Goal: Task Accomplishment & Management: Use online tool/utility

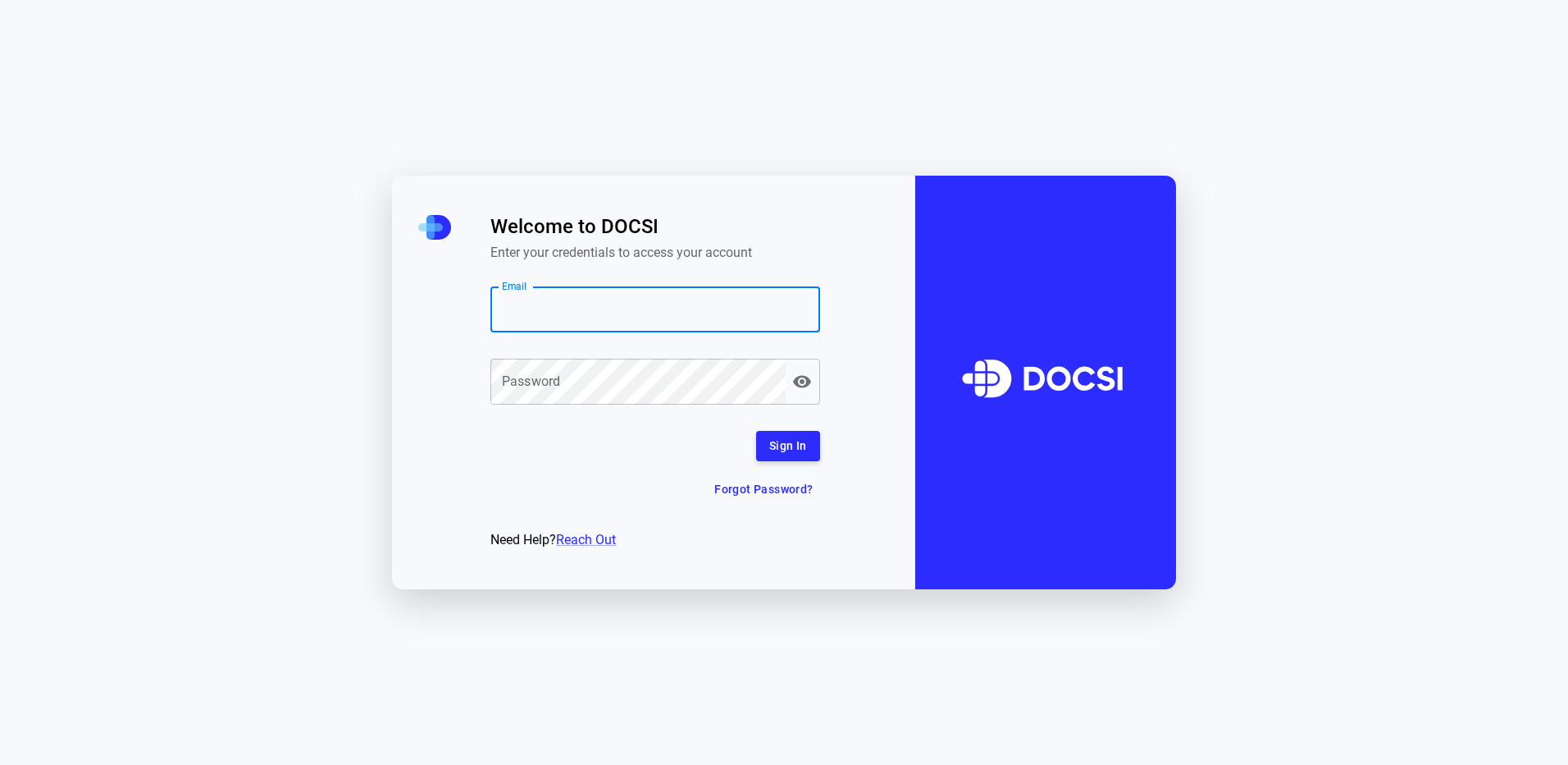
paste input "**********"
type input "**********"
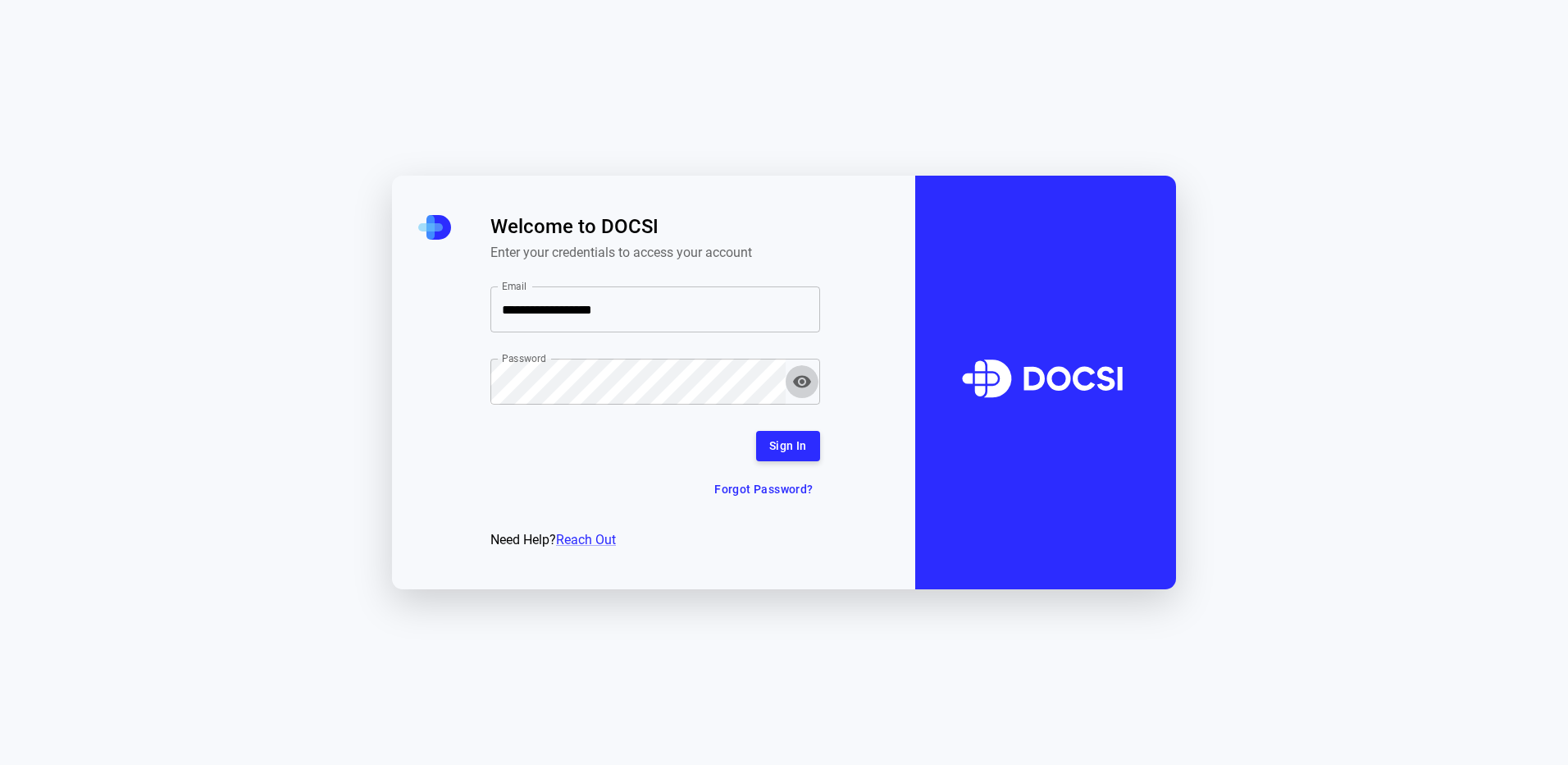
click at [800, 378] on icon "button" at bounding box center [802, 382] width 20 height 20
click at [784, 449] on button "Sign In" at bounding box center [788, 446] width 64 height 30
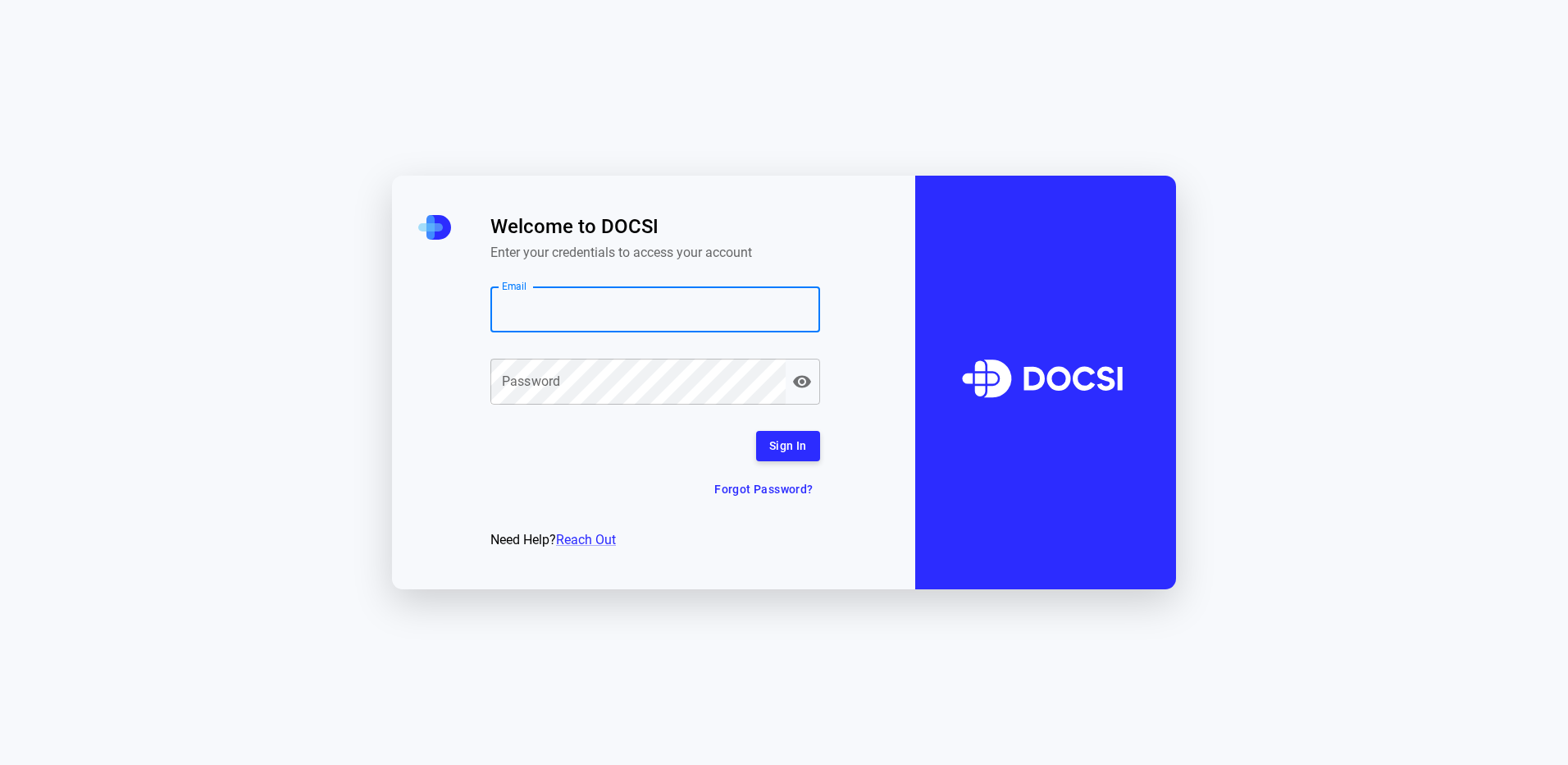
paste input "**********"
type input "**********"
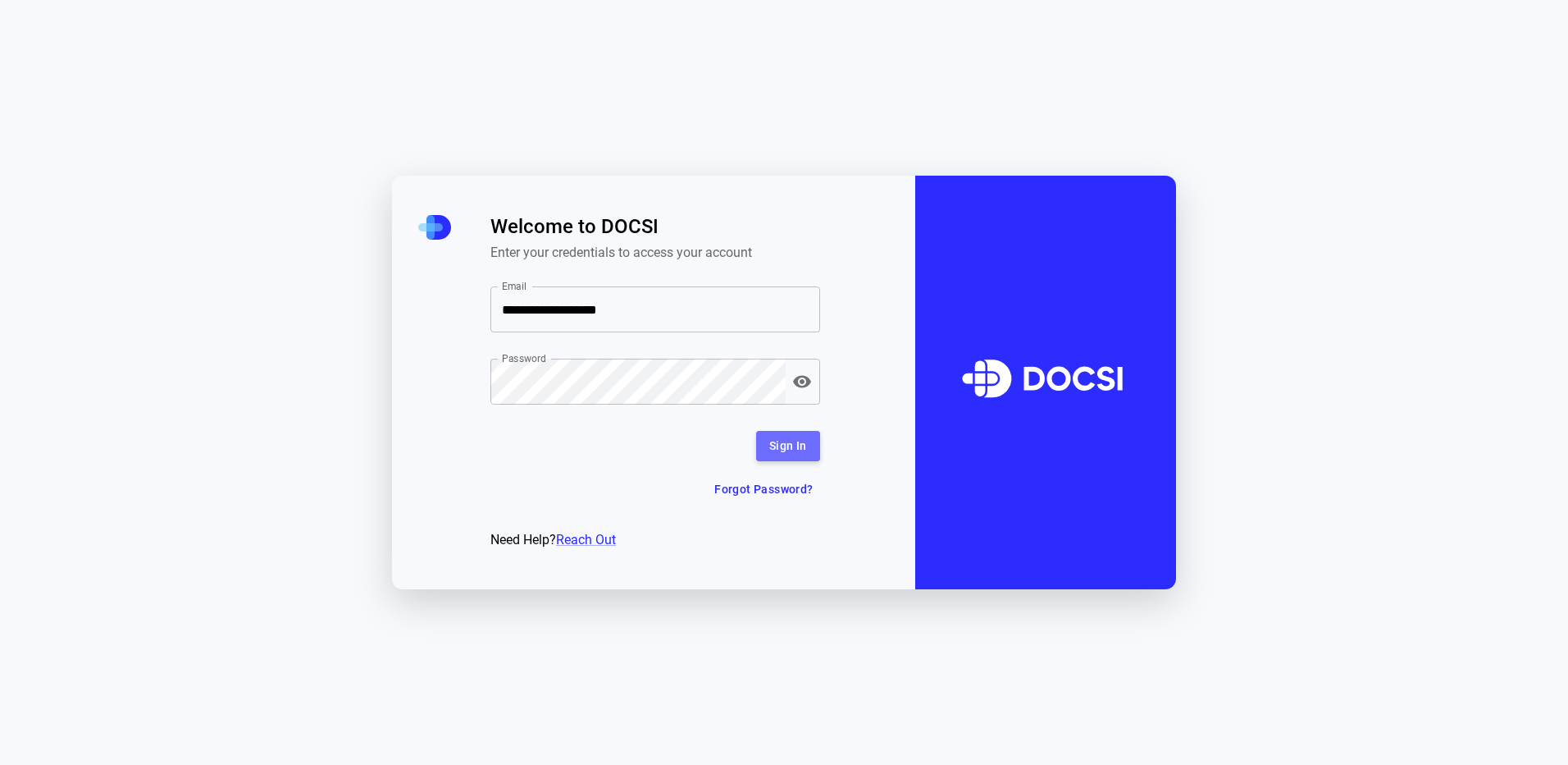
click at [792, 449] on button "Sign In" at bounding box center [788, 446] width 64 height 30
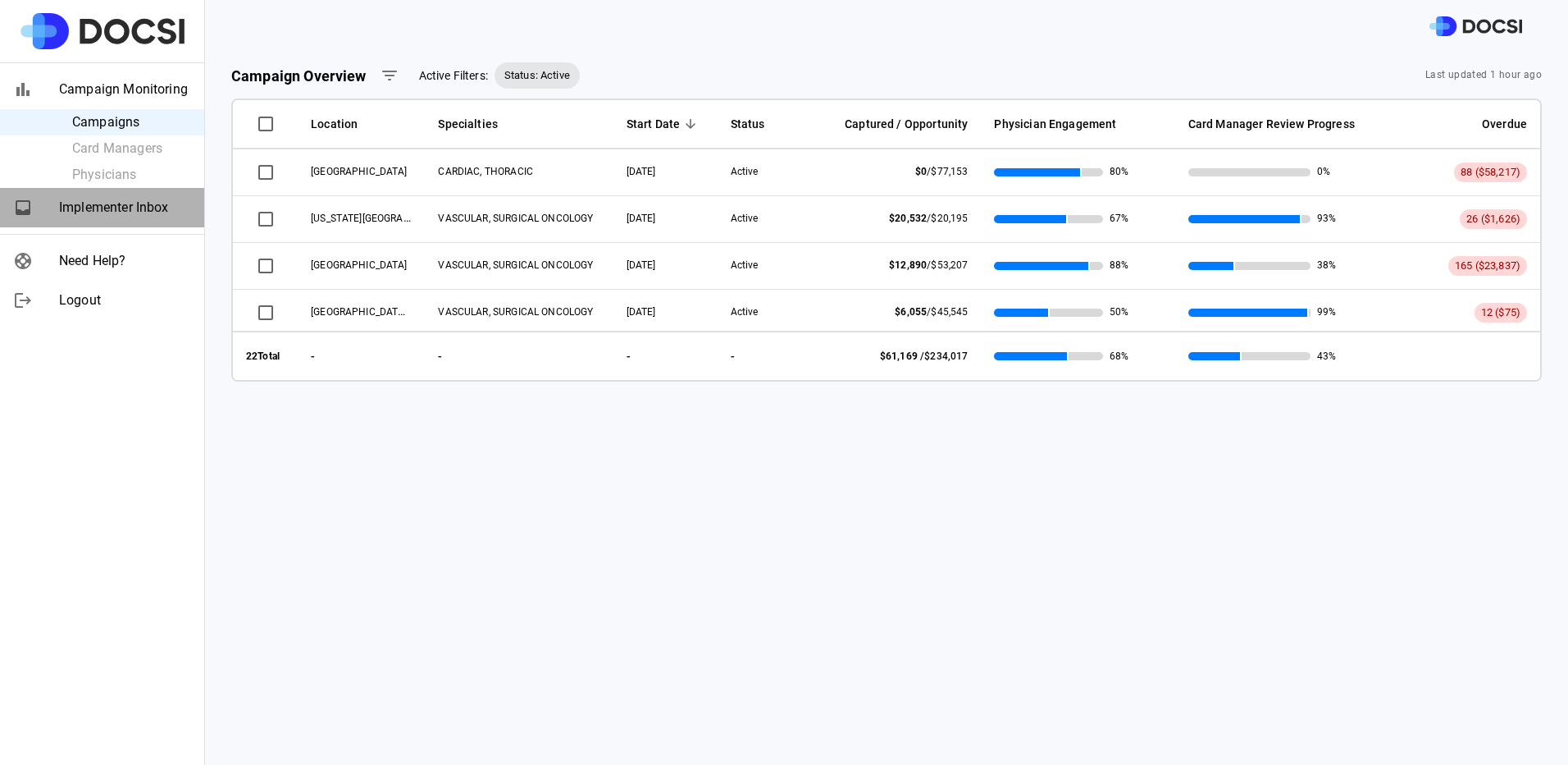
click at [117, 213] on span "Implementer Inbox" at bounding box center [125, 207] width 132 height 20
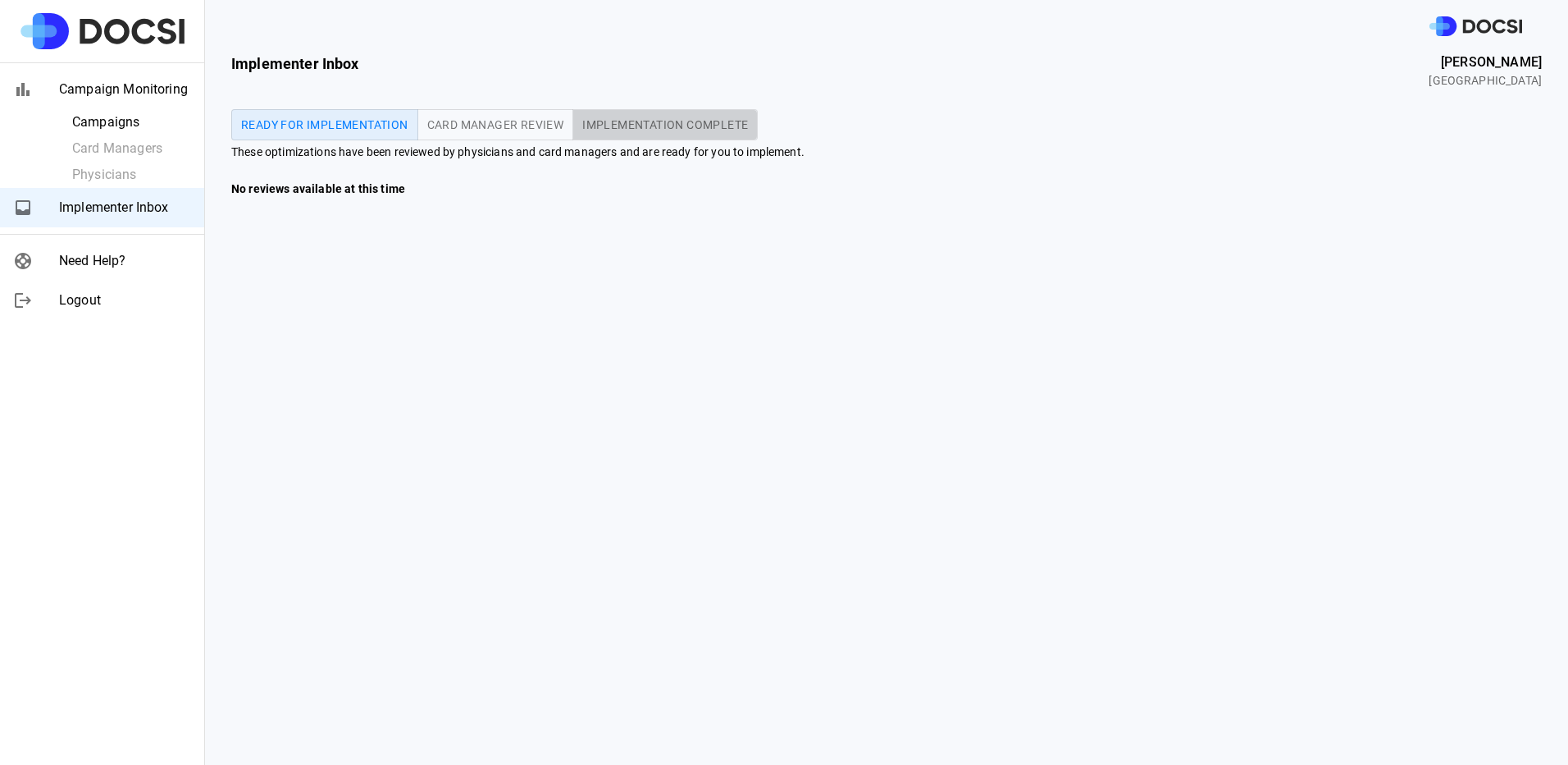
click at [630, 120] on span "Implementation Complete" at bounding box center [665, 125] width 165 height 12
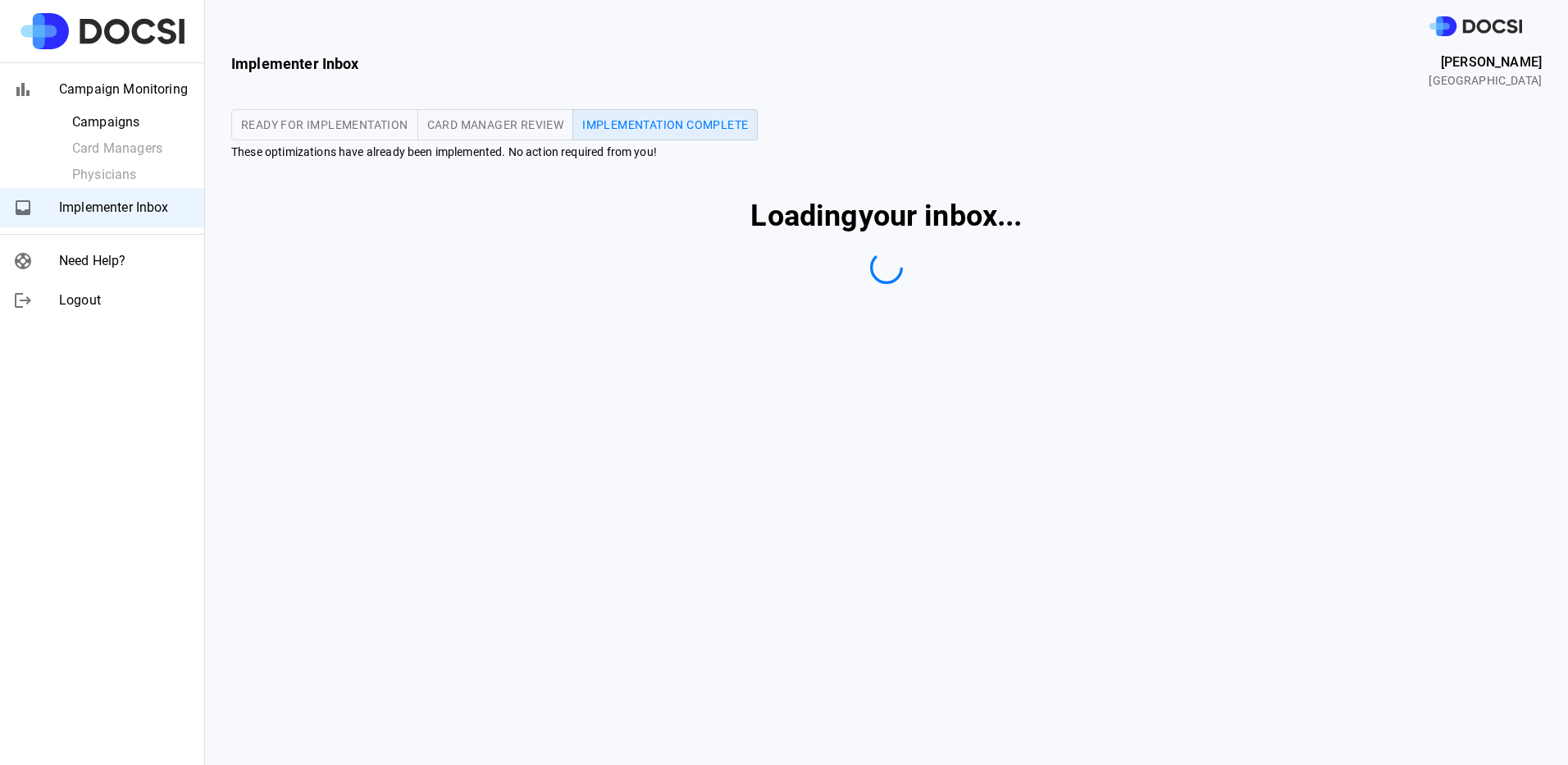
type button "complete"
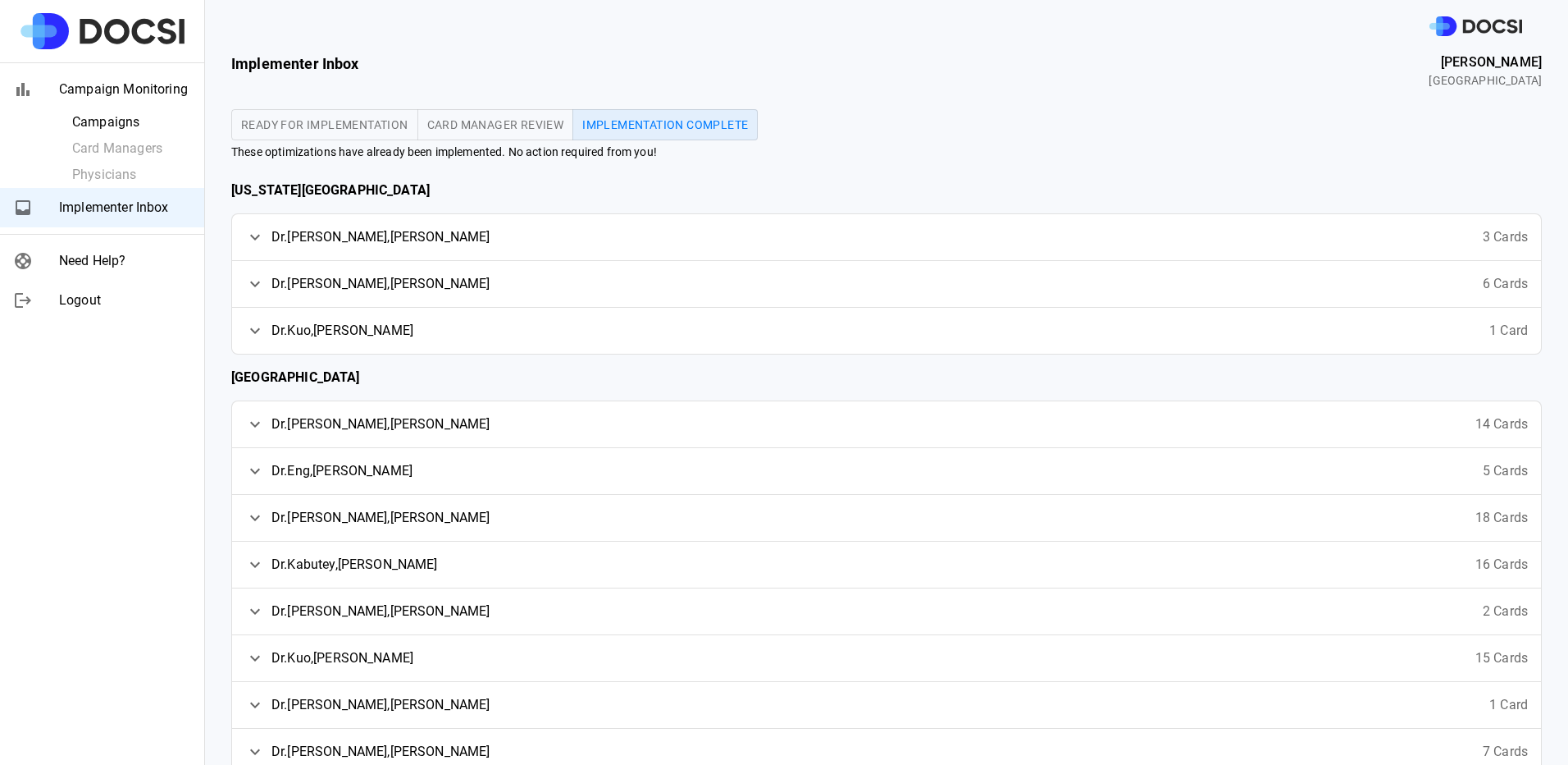
click at [302, 229] on span "Dr. Chau , Anthony" at bounding box center [381, 237] width 219 height 20
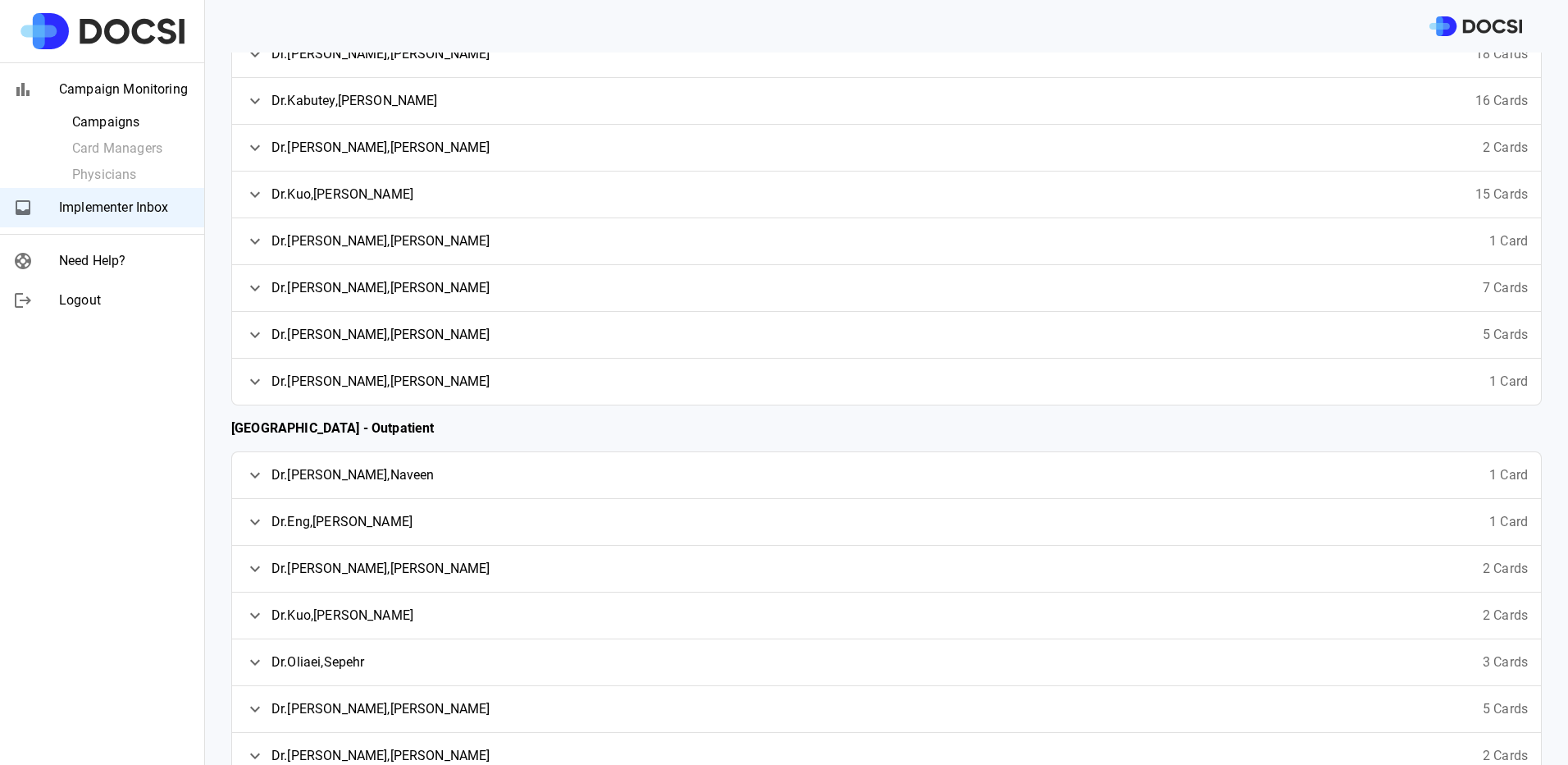
scroll to position [946, 0]
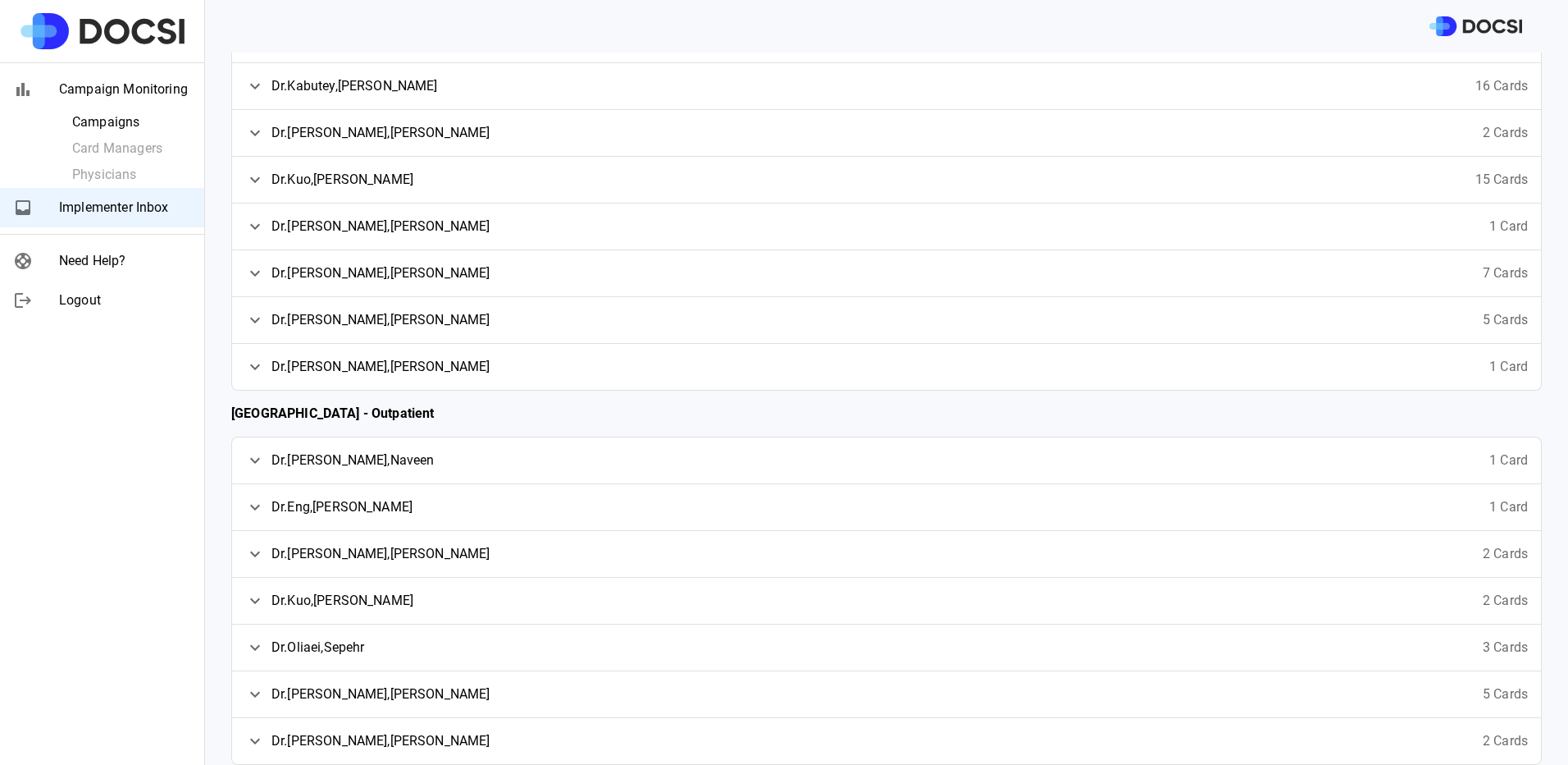
click at [462, 463] on div "Dr. Bhandarkar , Naveen 1 Card" at bounding box center [887, 461] width 1309 height 46
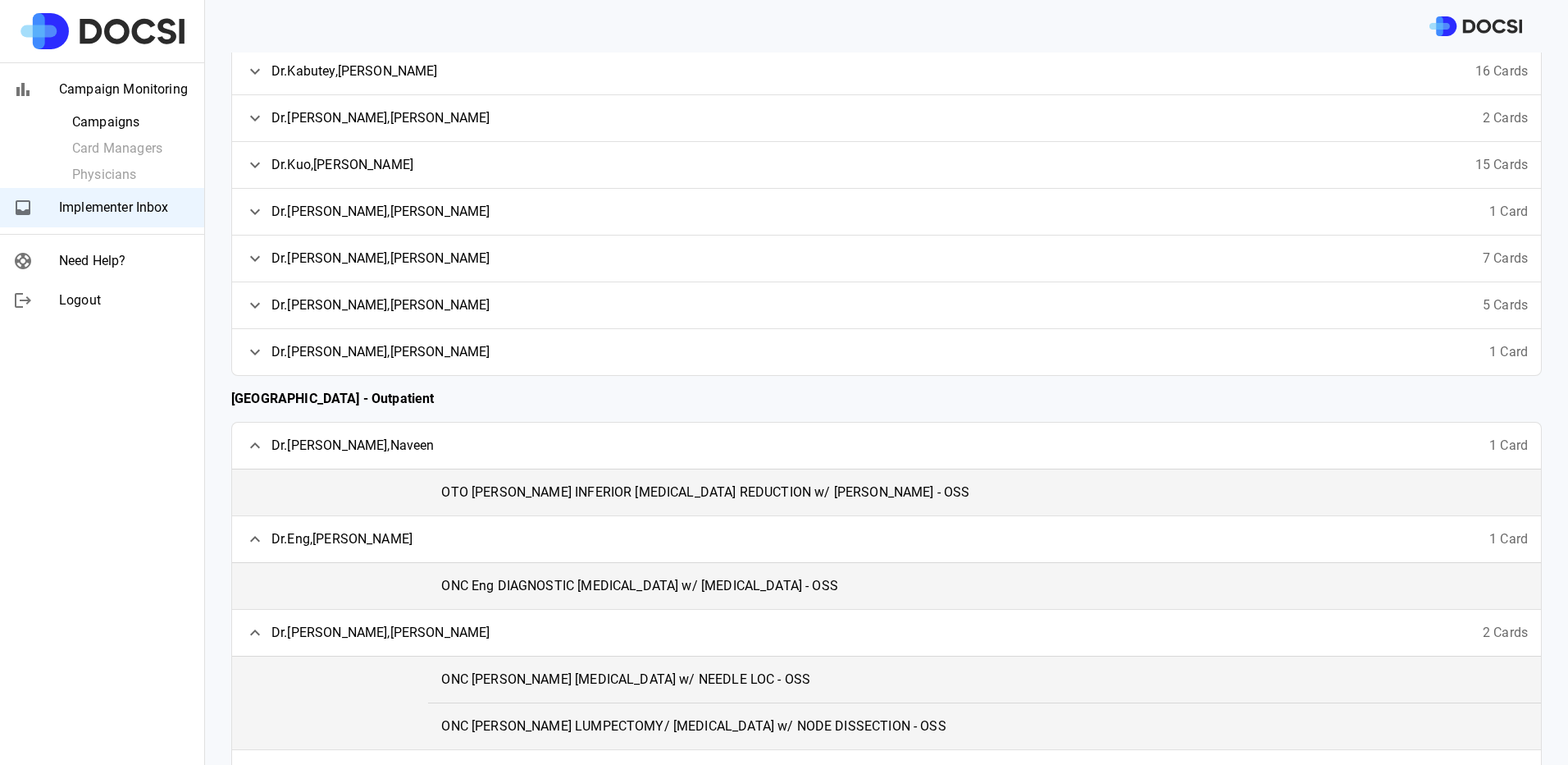
scroll to position [479, 0]
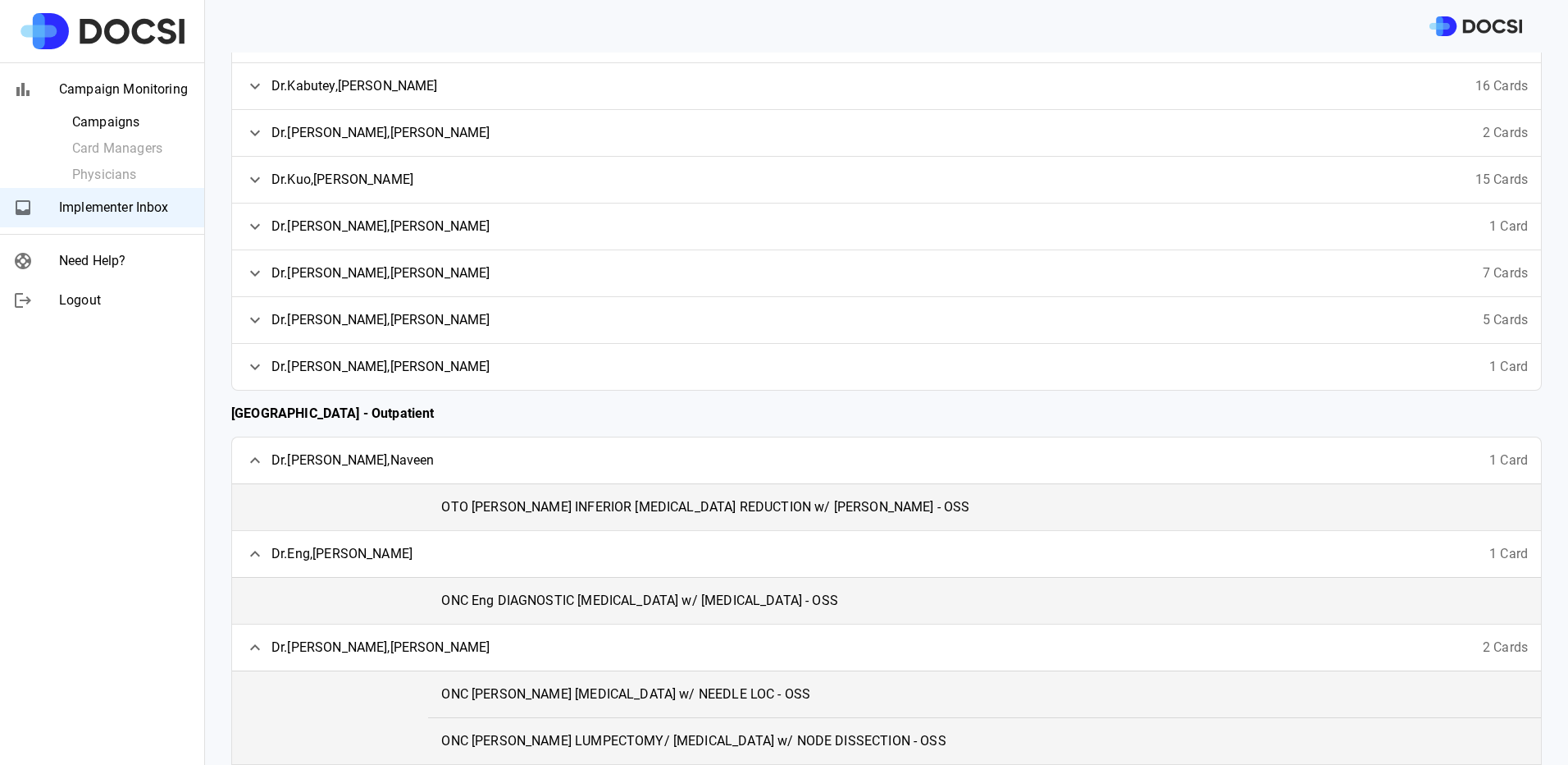
click at [1500, 456] on span "1 Card" at bounding box center [1508, 460] width 38 height 20
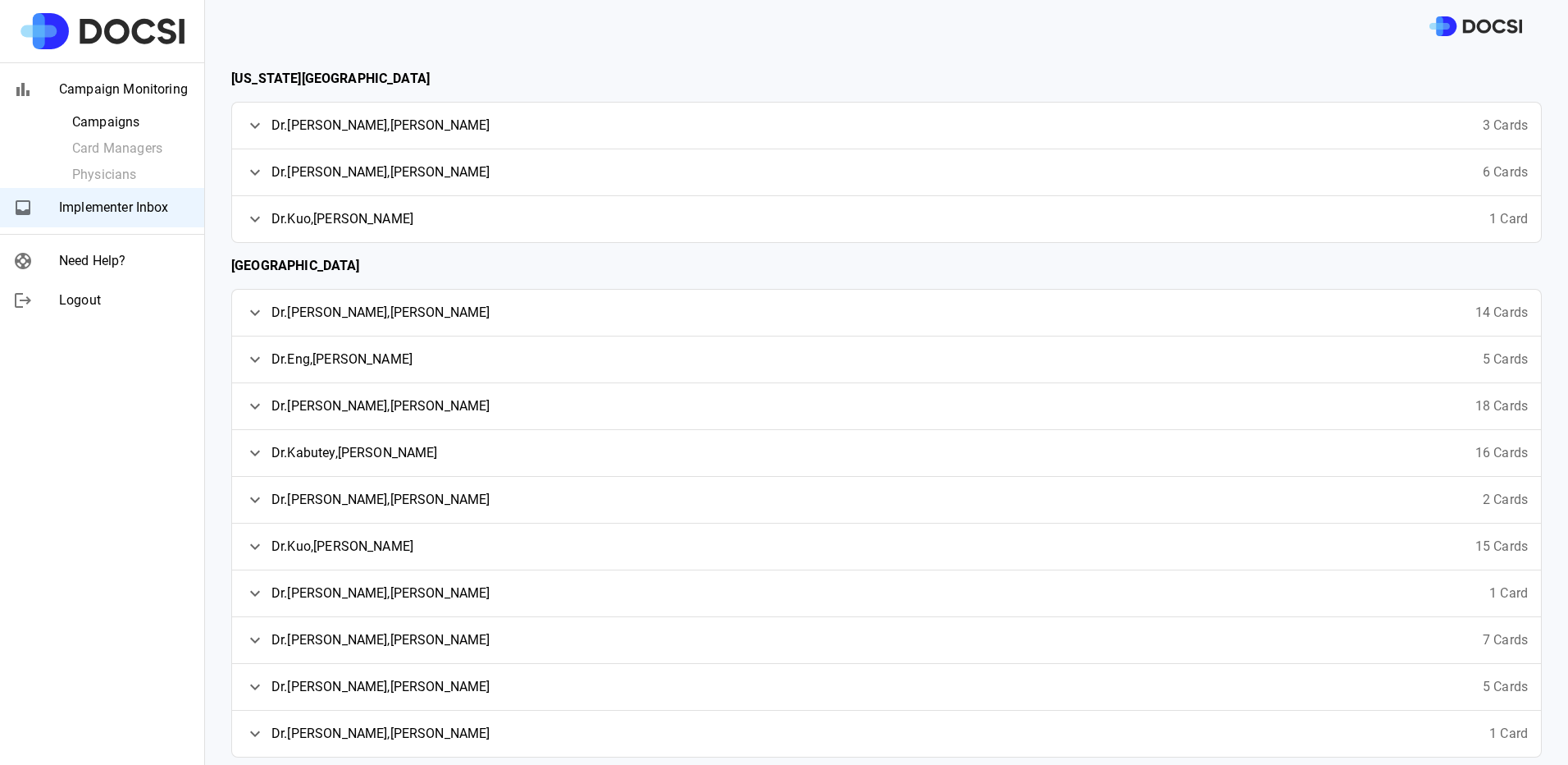
scroll to position [0, 0]
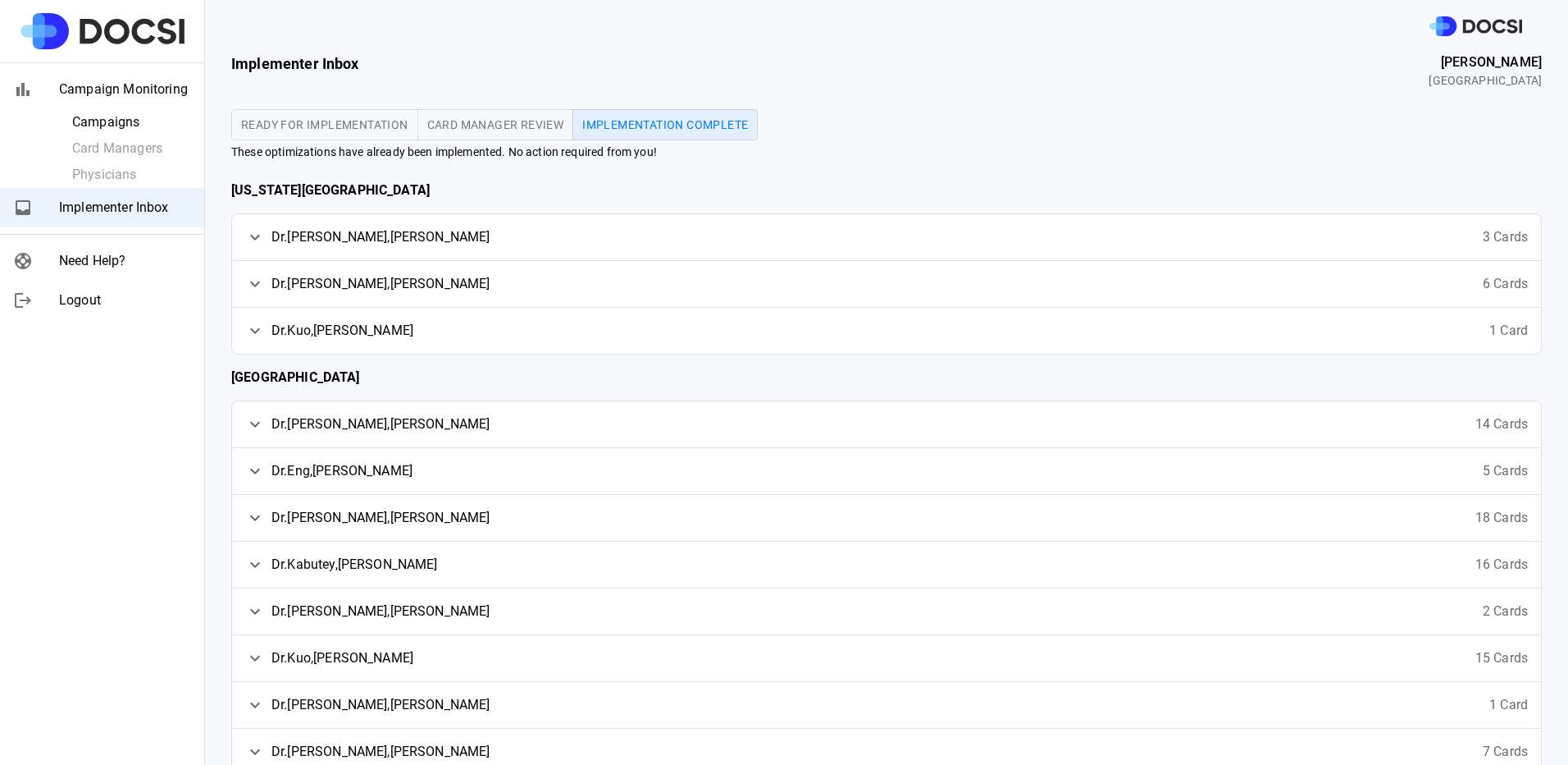
click at [318, 239] on span "Dr. Chau , Anthony" at bounding box center [381, 237] width 219 height 20
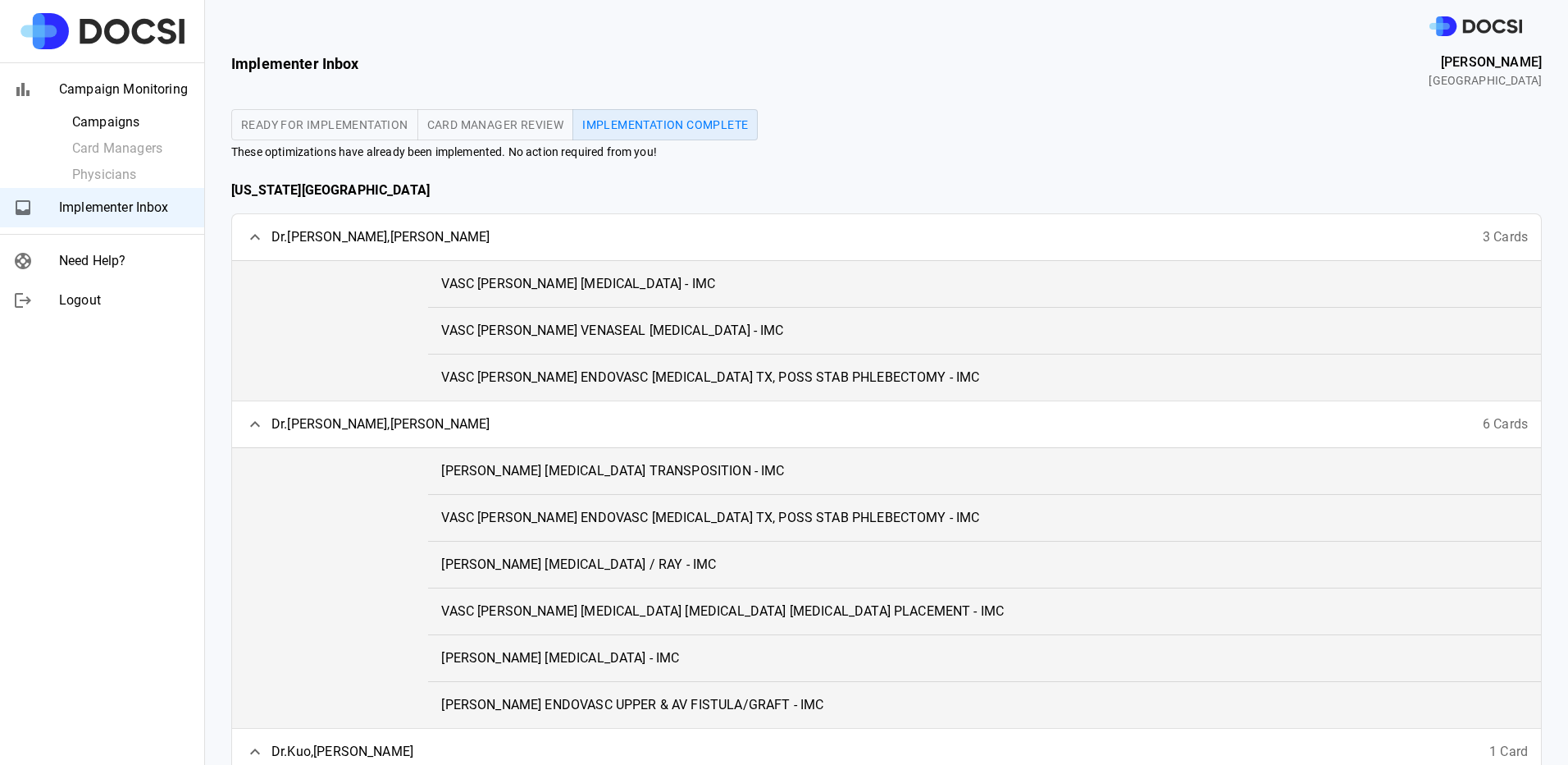
click at [500, 290] on span "VASC Chau AV FISTULA - IMC" at bounding box center [578, 284] width 274 height 20
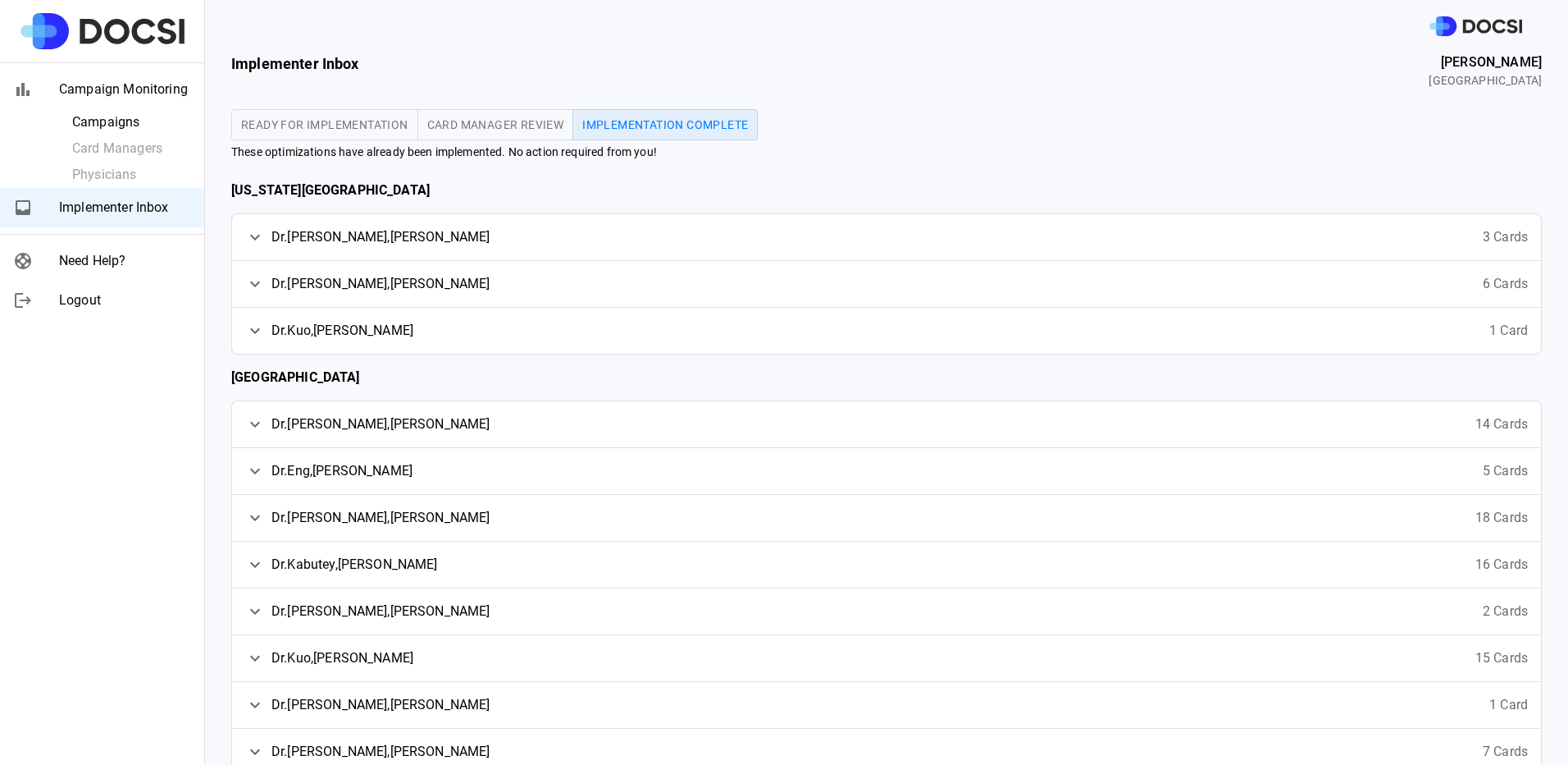
click at [577, 319] on div "Dr. Kuo , Isabella 1 Card" at bounding box center [887, 331] width 1309 height 46
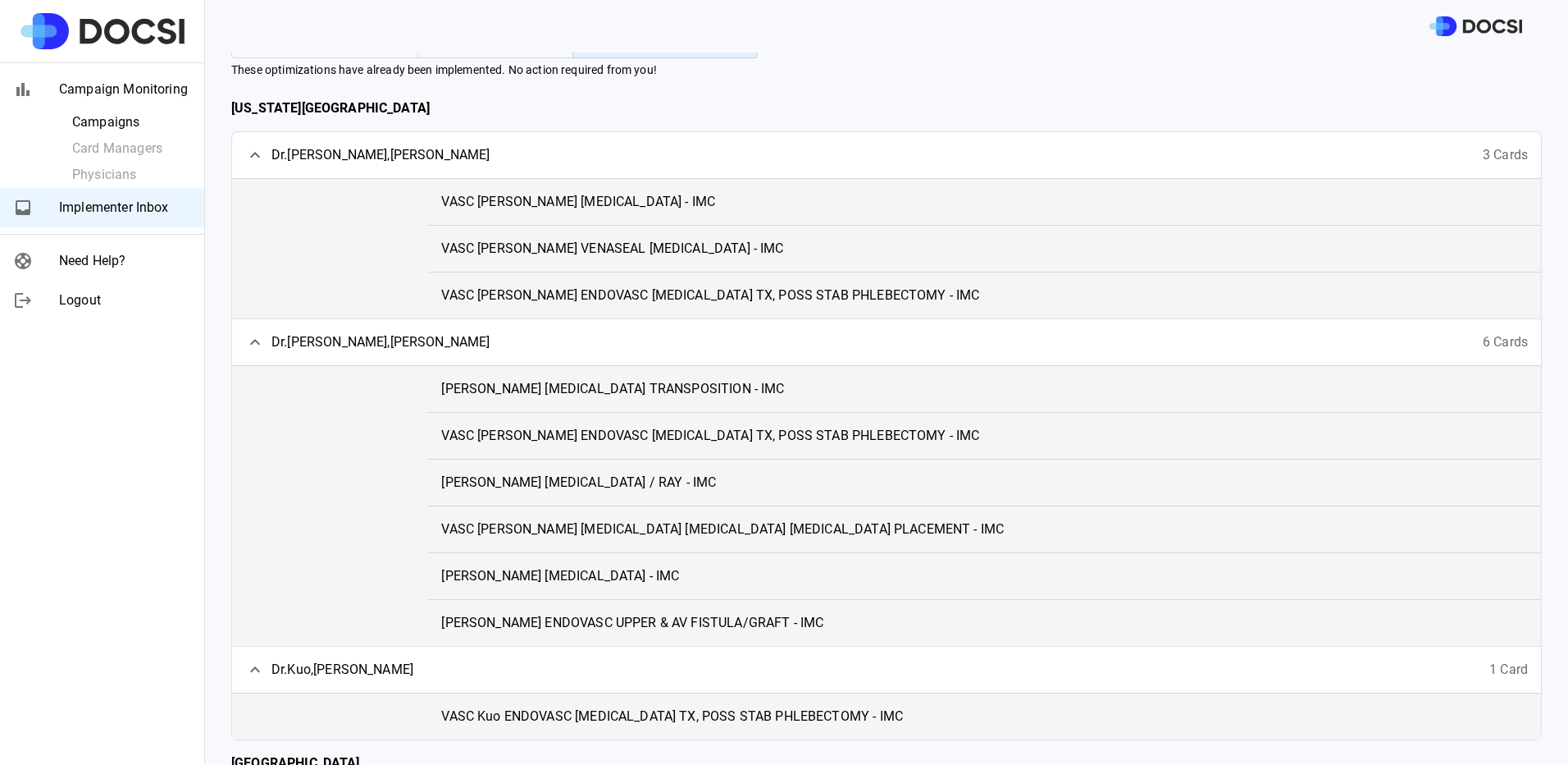
scroll to position [164, 0]
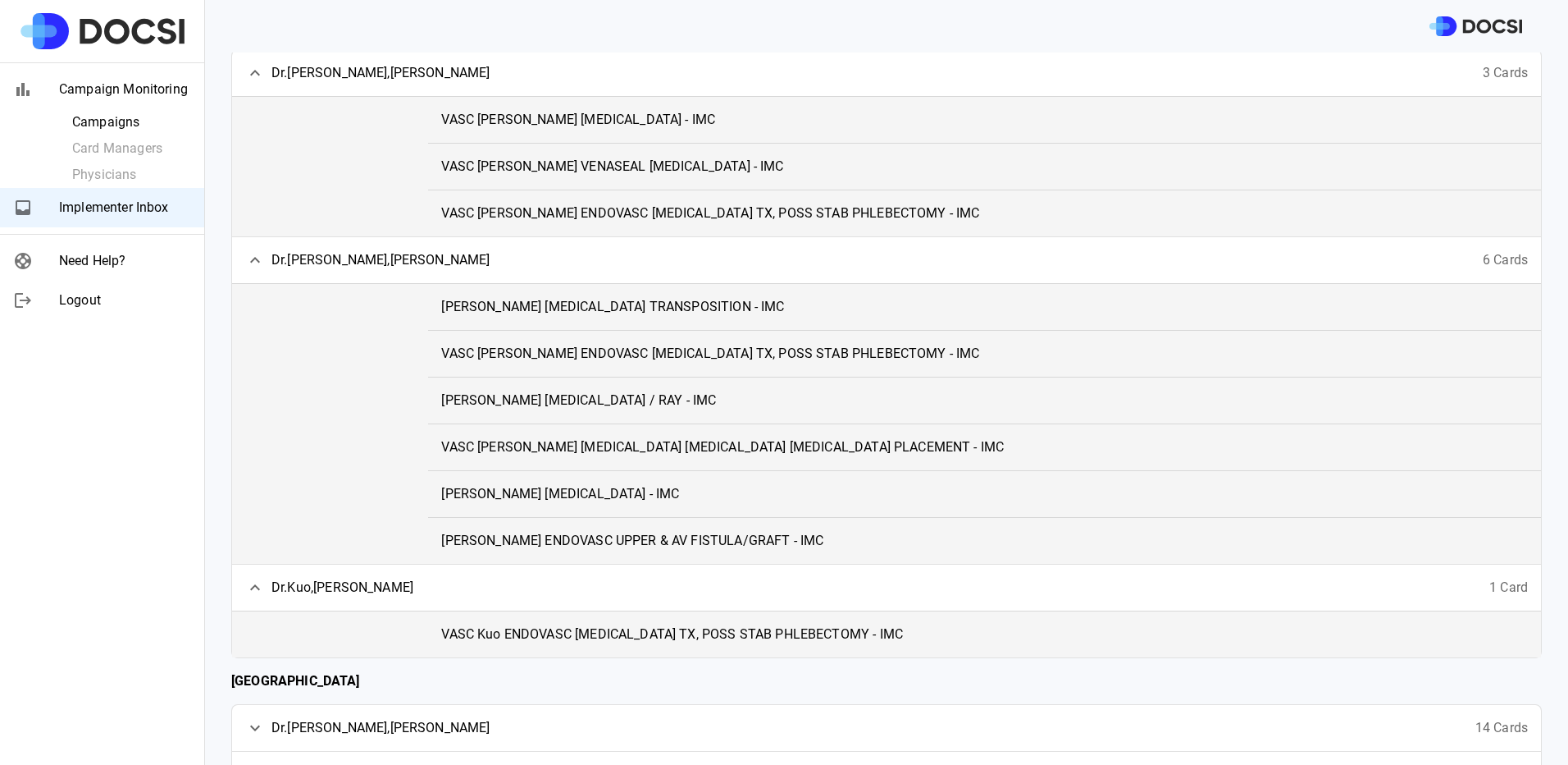
click at [583, 396] on span "VASC Fujitani AMPUTATION TOE / RAY - IMC" at bounding box center [578, 400] width 275 height 20
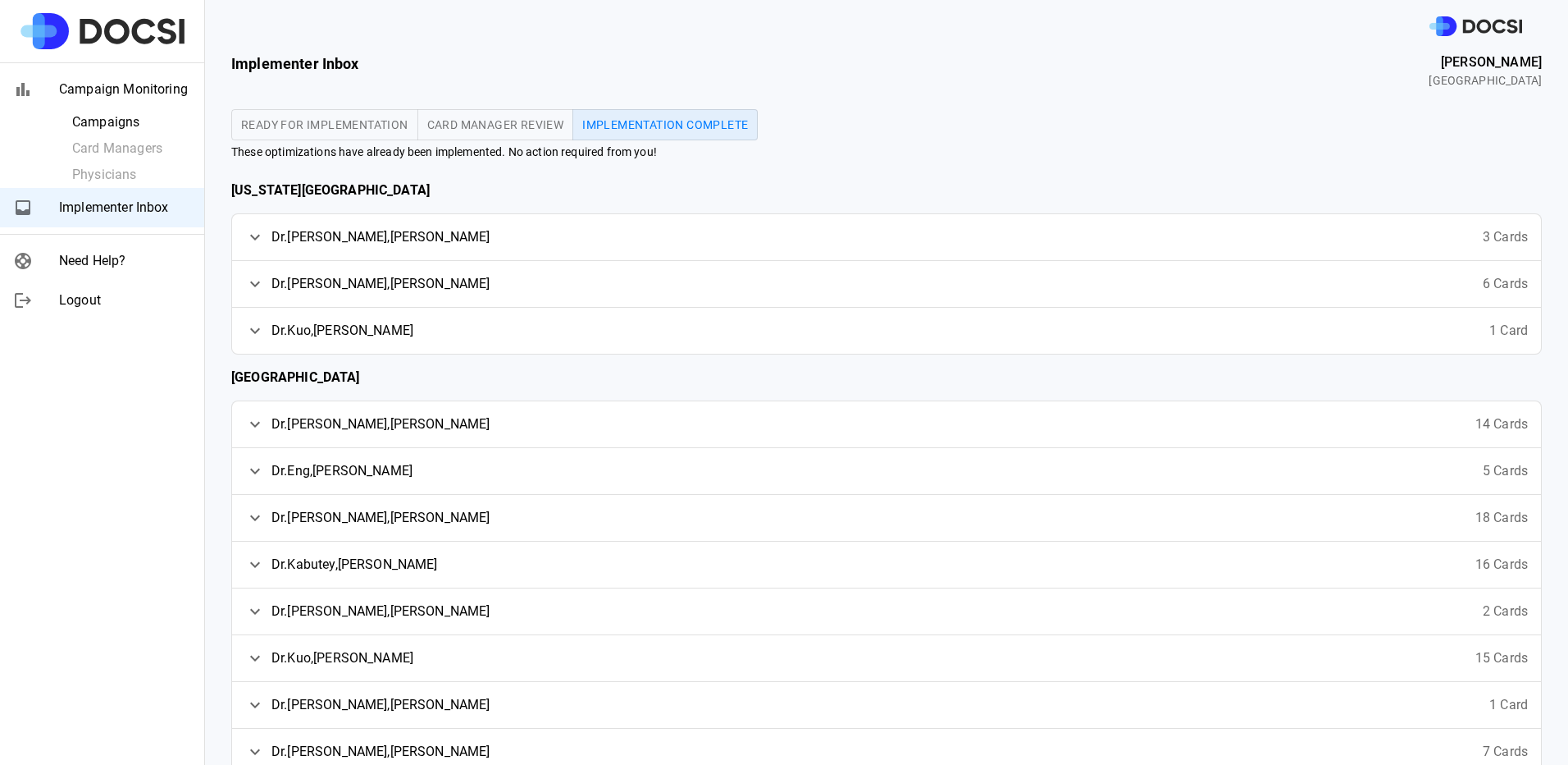
click at [494, 277] on div "Dr. Fujitani , Roy 6 Cards" at bounding box center [887, 284] width 1309 height 46
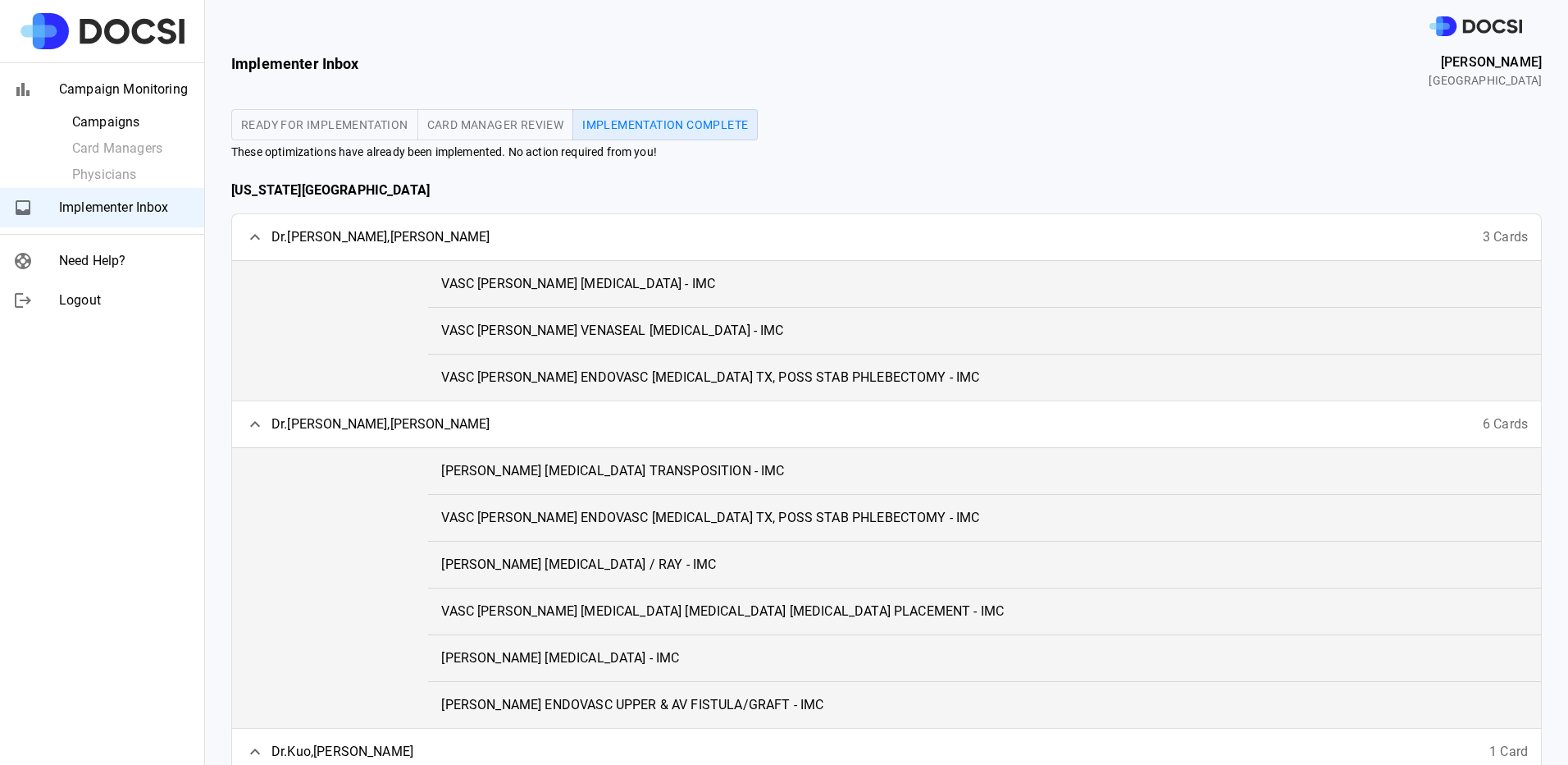
scroll to position [82, 0]
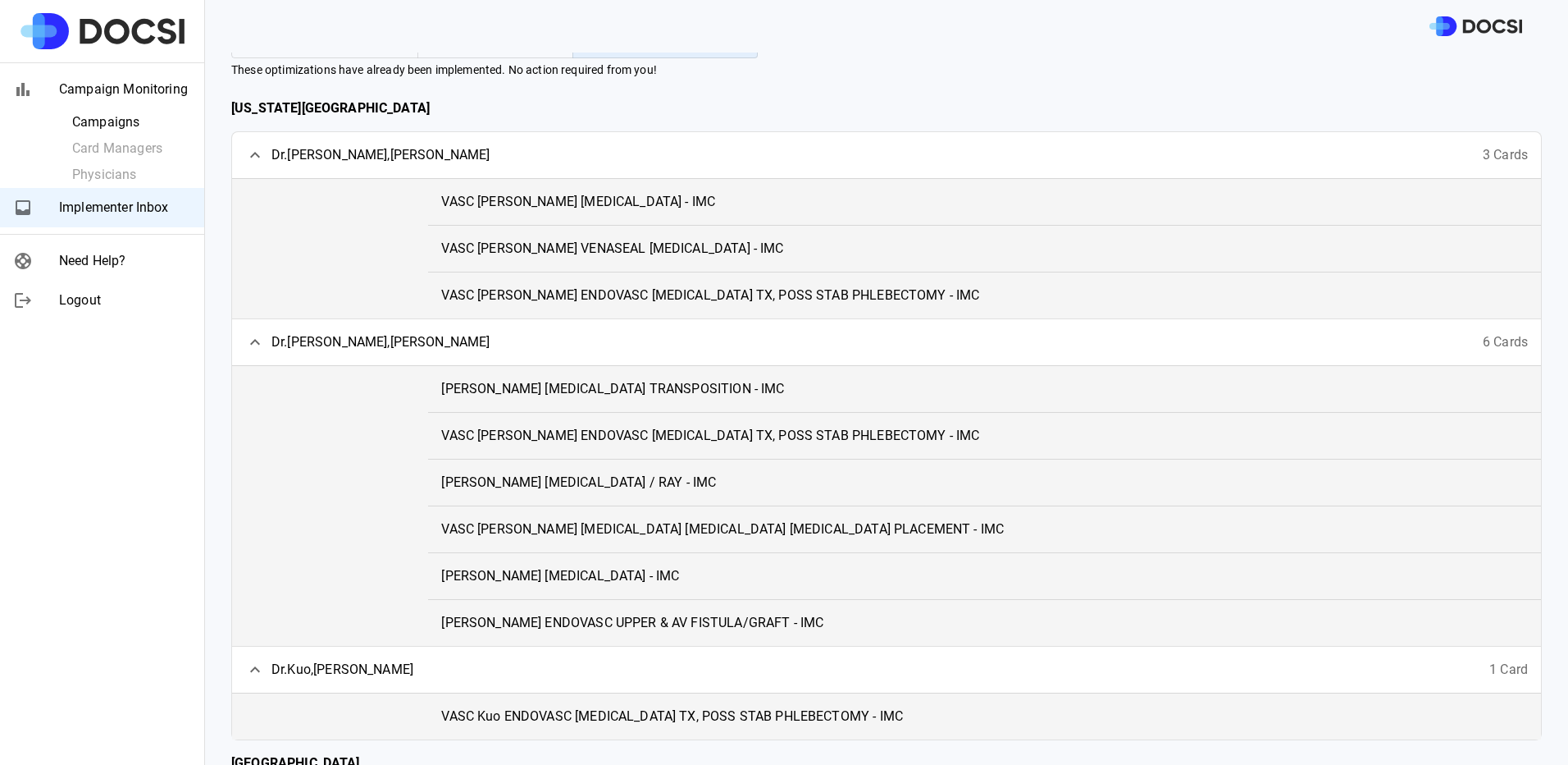
click at [575, 441] on span "VASC Fujitani ENDOVASC LASER ABLATION TX, POSS STAB PHLEBECTOMY - IMC" at bounding box center [710, 436] width 538 height 20
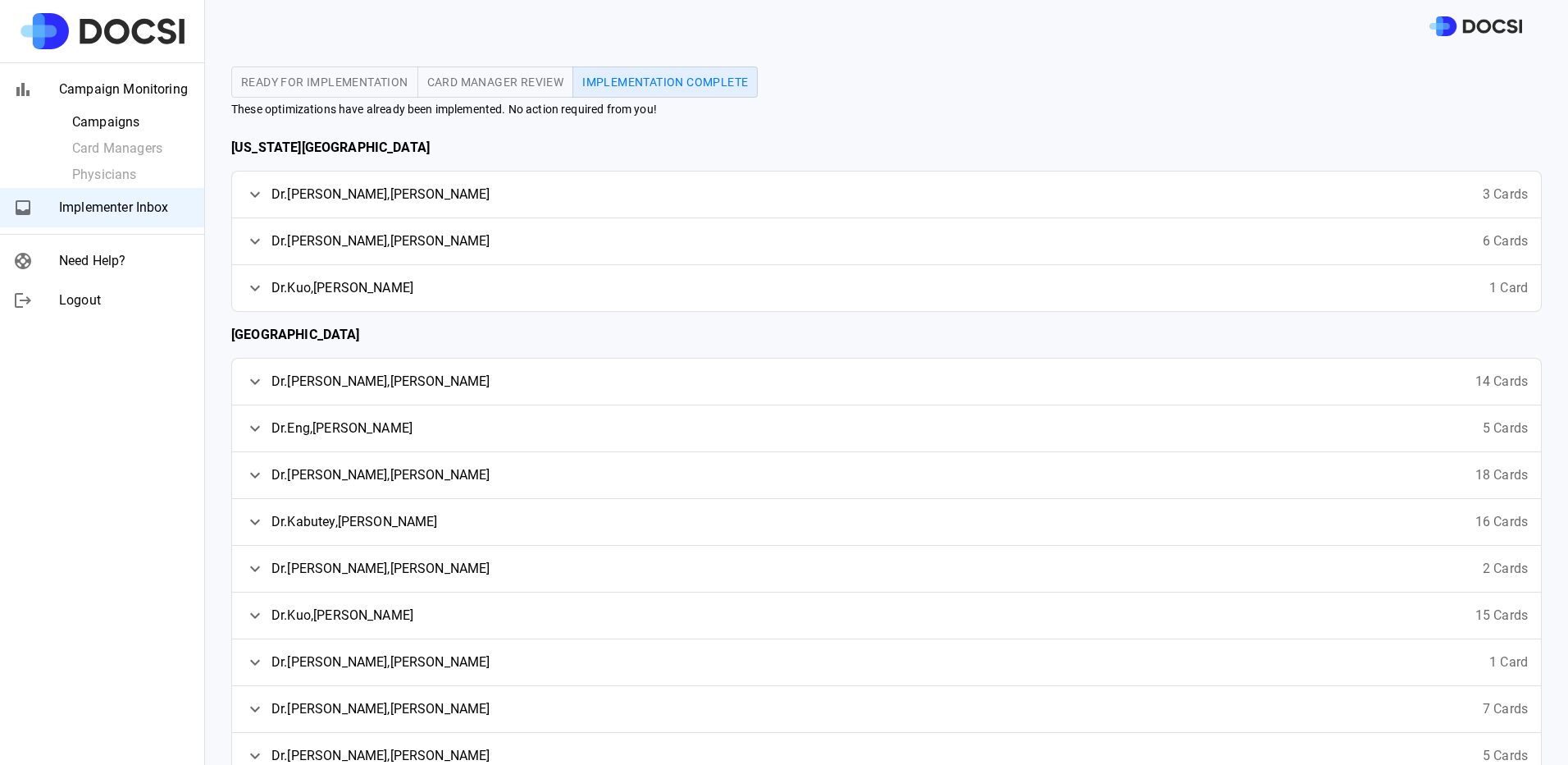
scroll to position [82, 0]
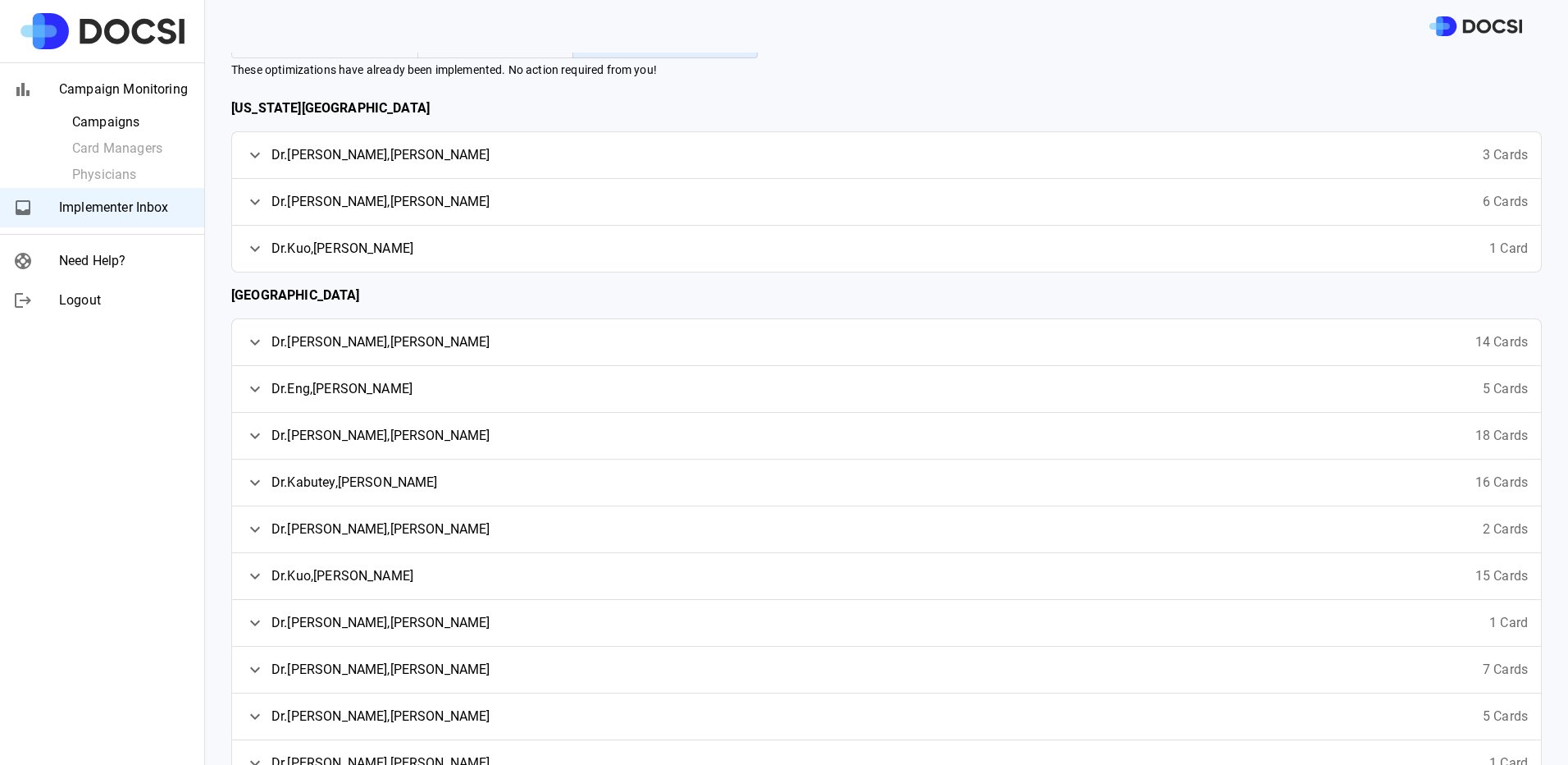
click at [526, 172] on div "Dr. Chau , Anthony 3 Cards" at bounding box center [887, 155] width 1309 height 46
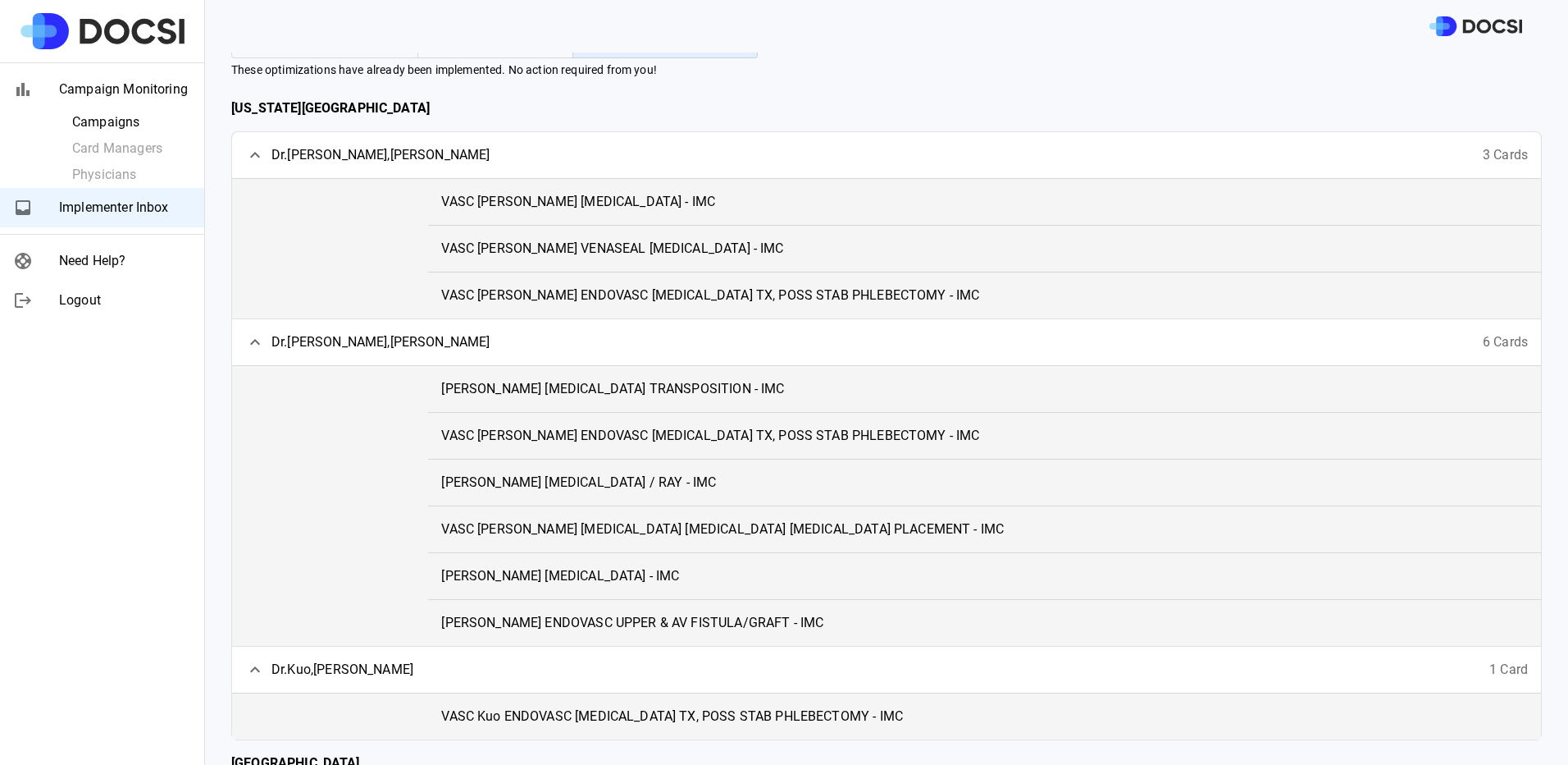
click at [640, 294] on span "VASC Chau ENDOVASC LASER ABLATION TX, POSS STAB PHLEBECTOMY - IMC" at bounding box center [710, 295] width 538 height 20
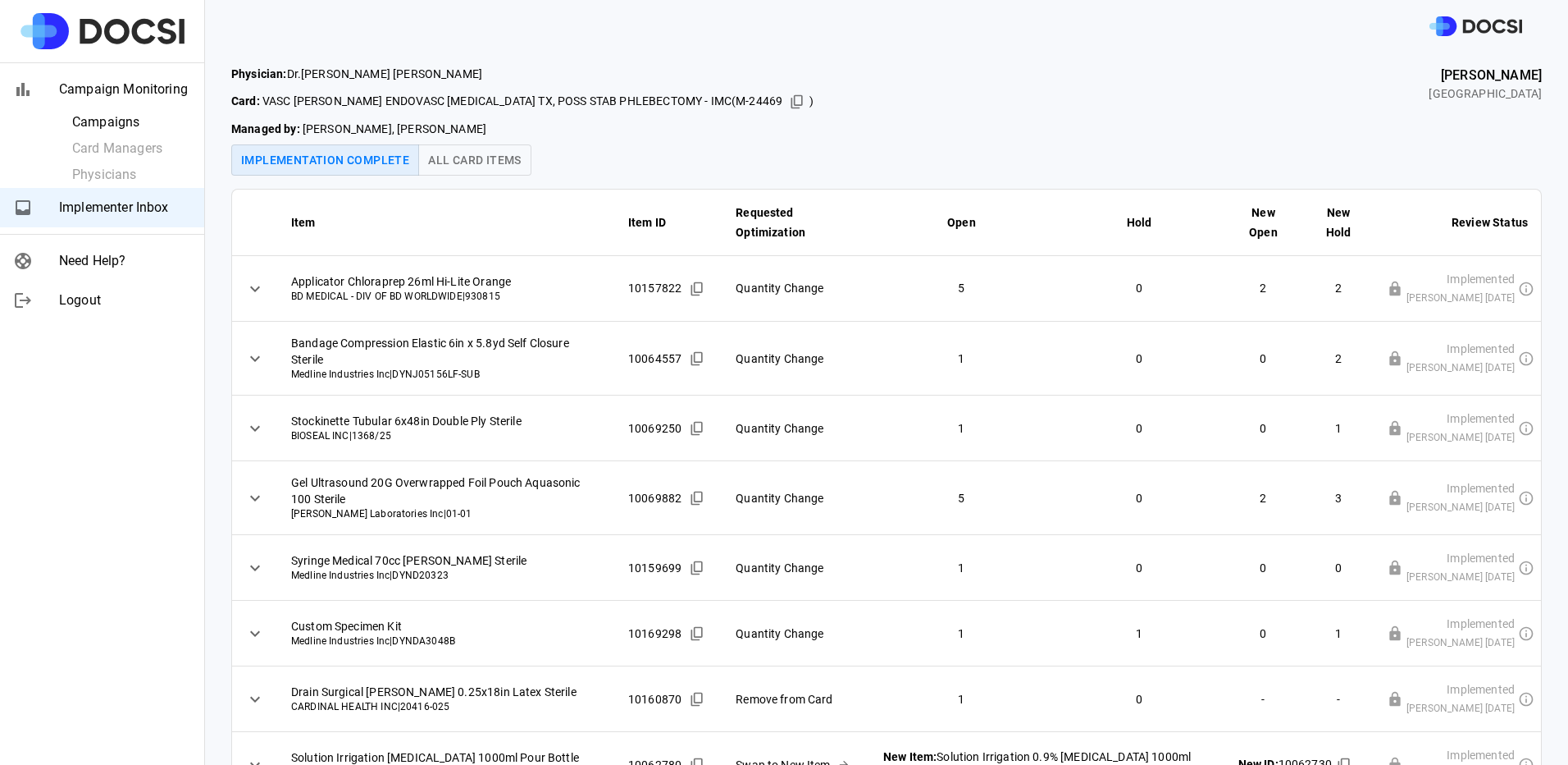
scroll to position [82, 0]
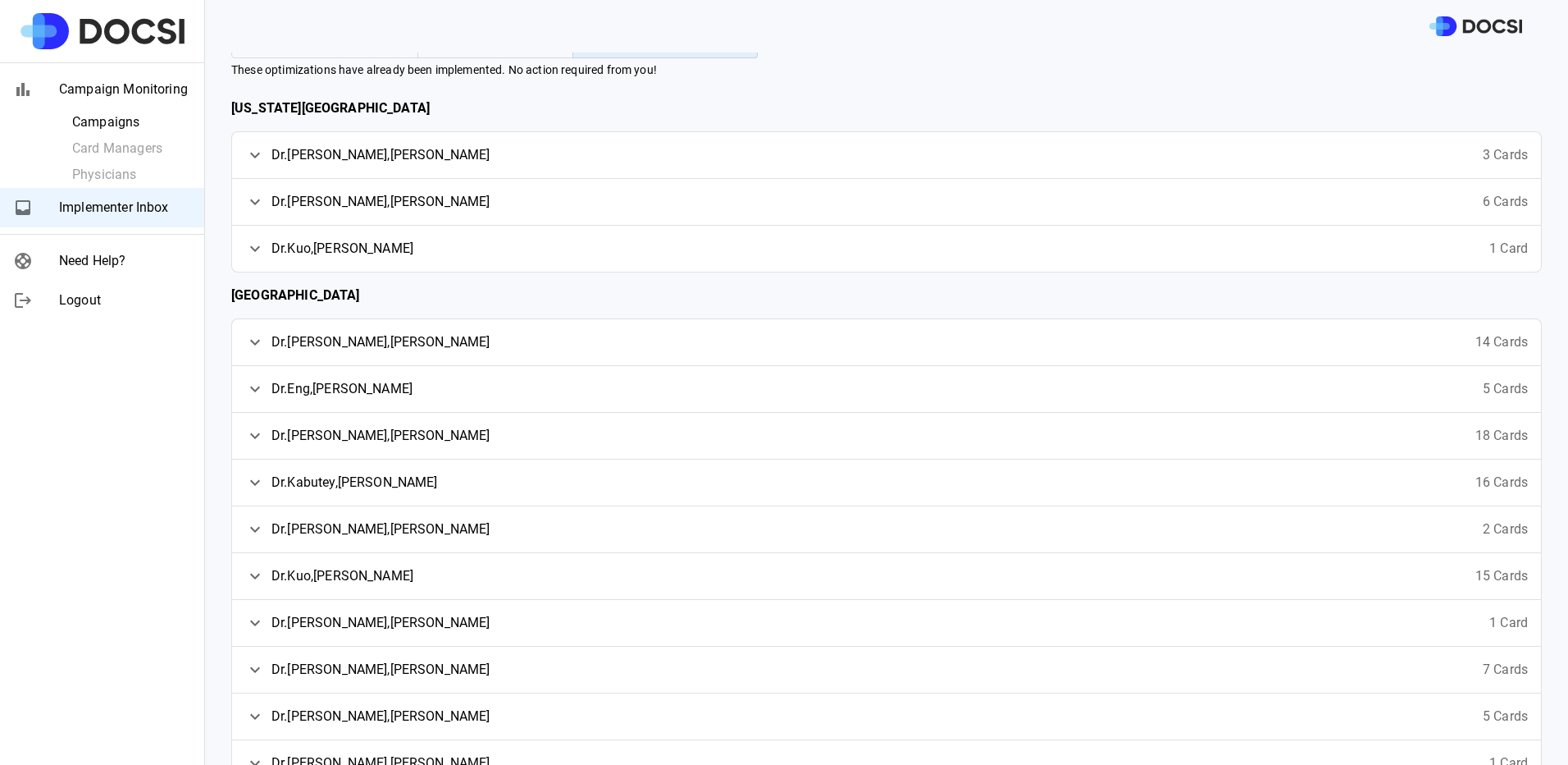
click at [572, 210] on div "Dr. Fujitani , Roy 6 Cards" at bounding box center [887, 202] width 1309 height 46
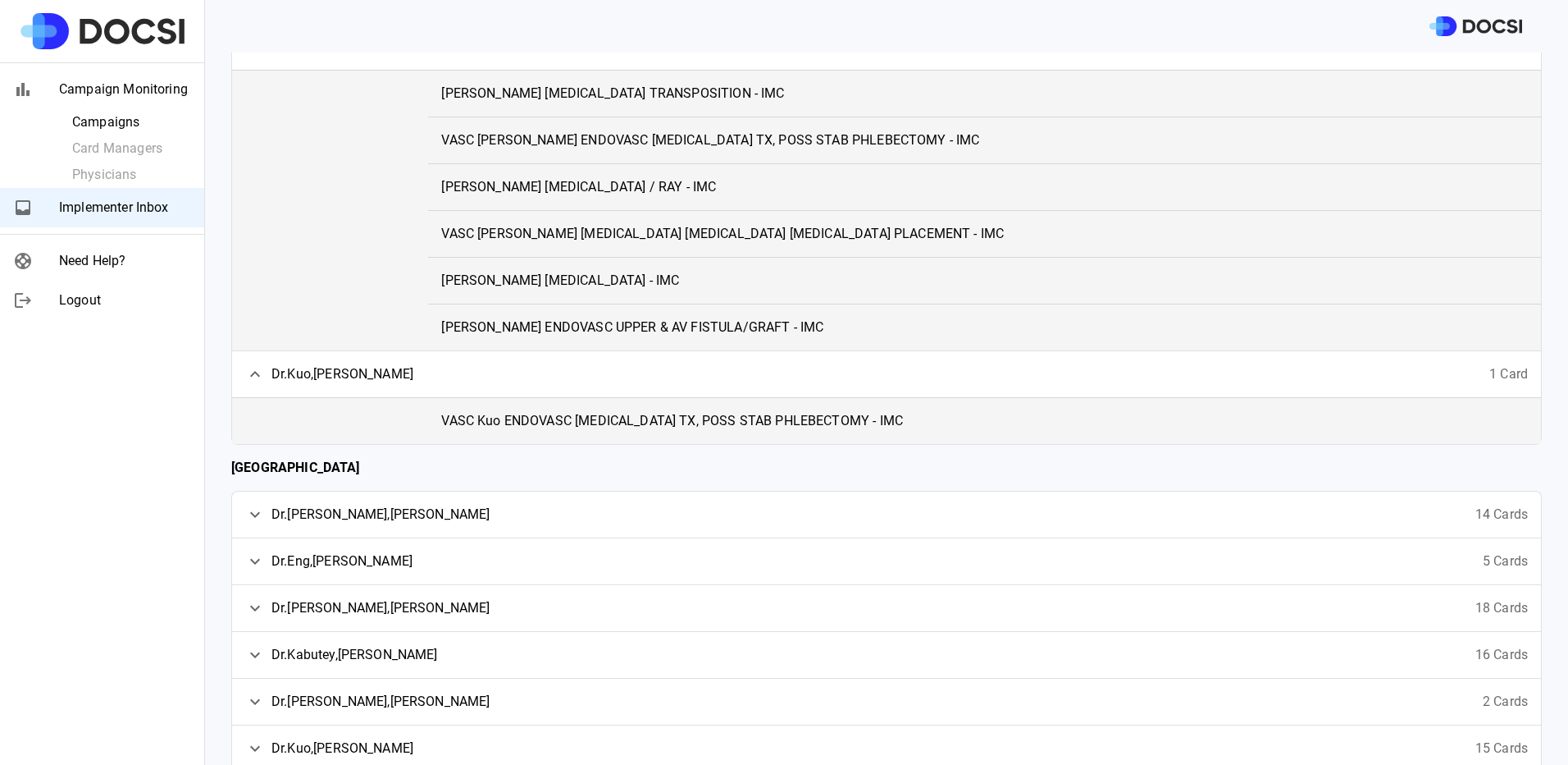
scroll to position [410, 0]
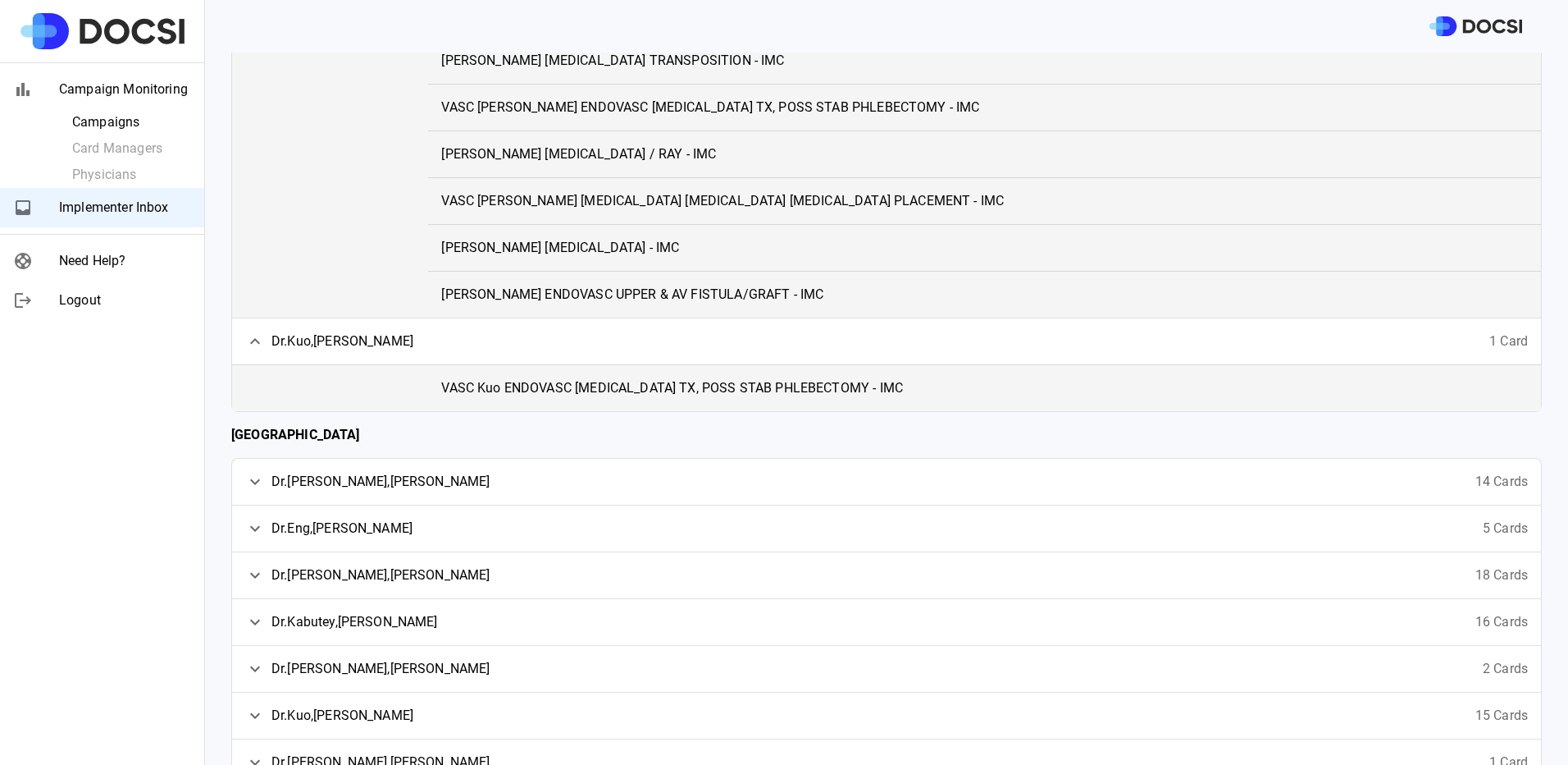
click at [706, 292] on span "VASC Fujitani ENDOVASC UPPER & AV FISTULA/GRAFT - IMC" at bounding box center [632, 294] width 382 height 20
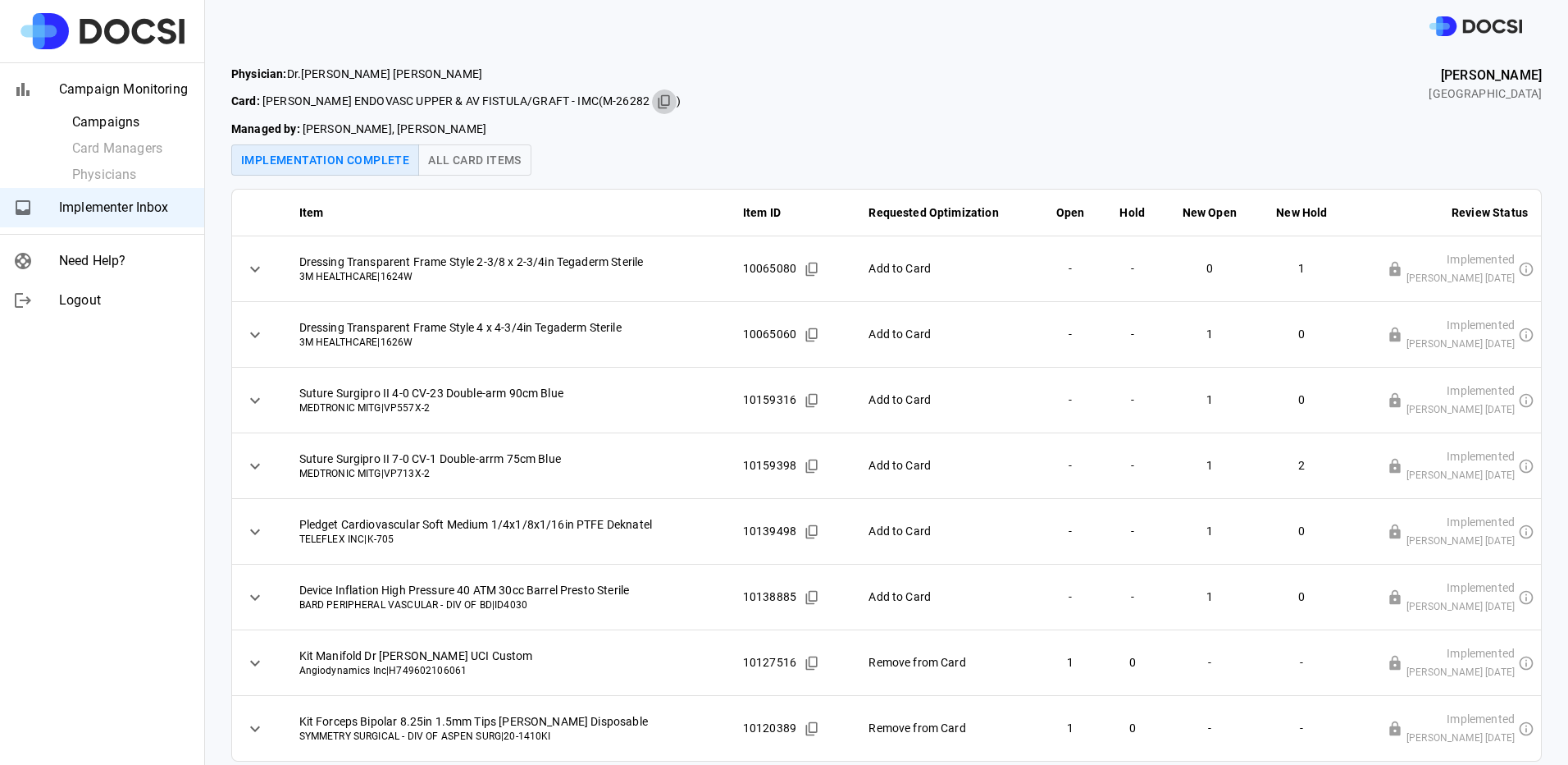
click at [656, 98] on icon "Copied!" at bounding box center [664, 101] width 16 height 16
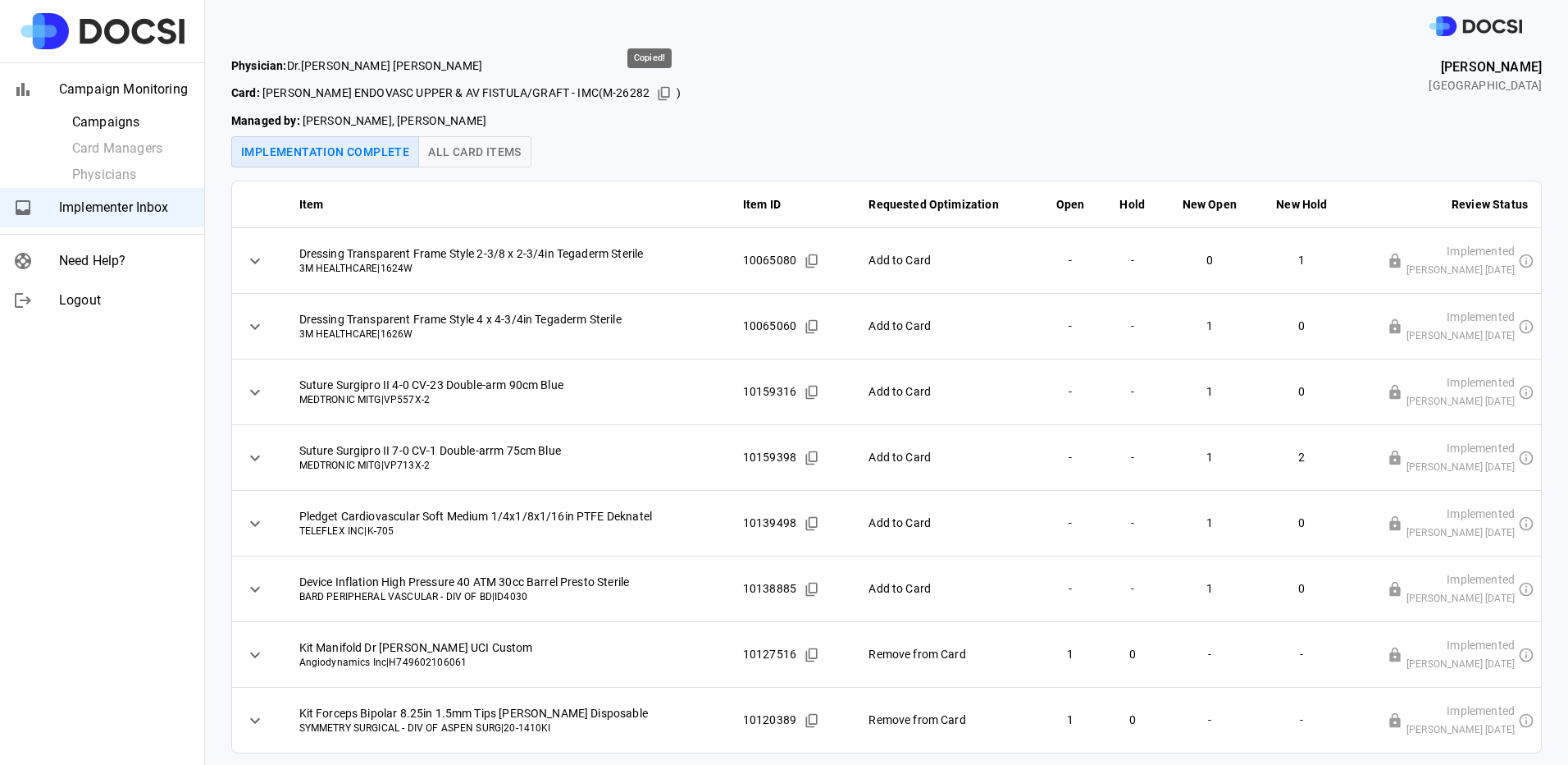
scroll to position [10, 0]
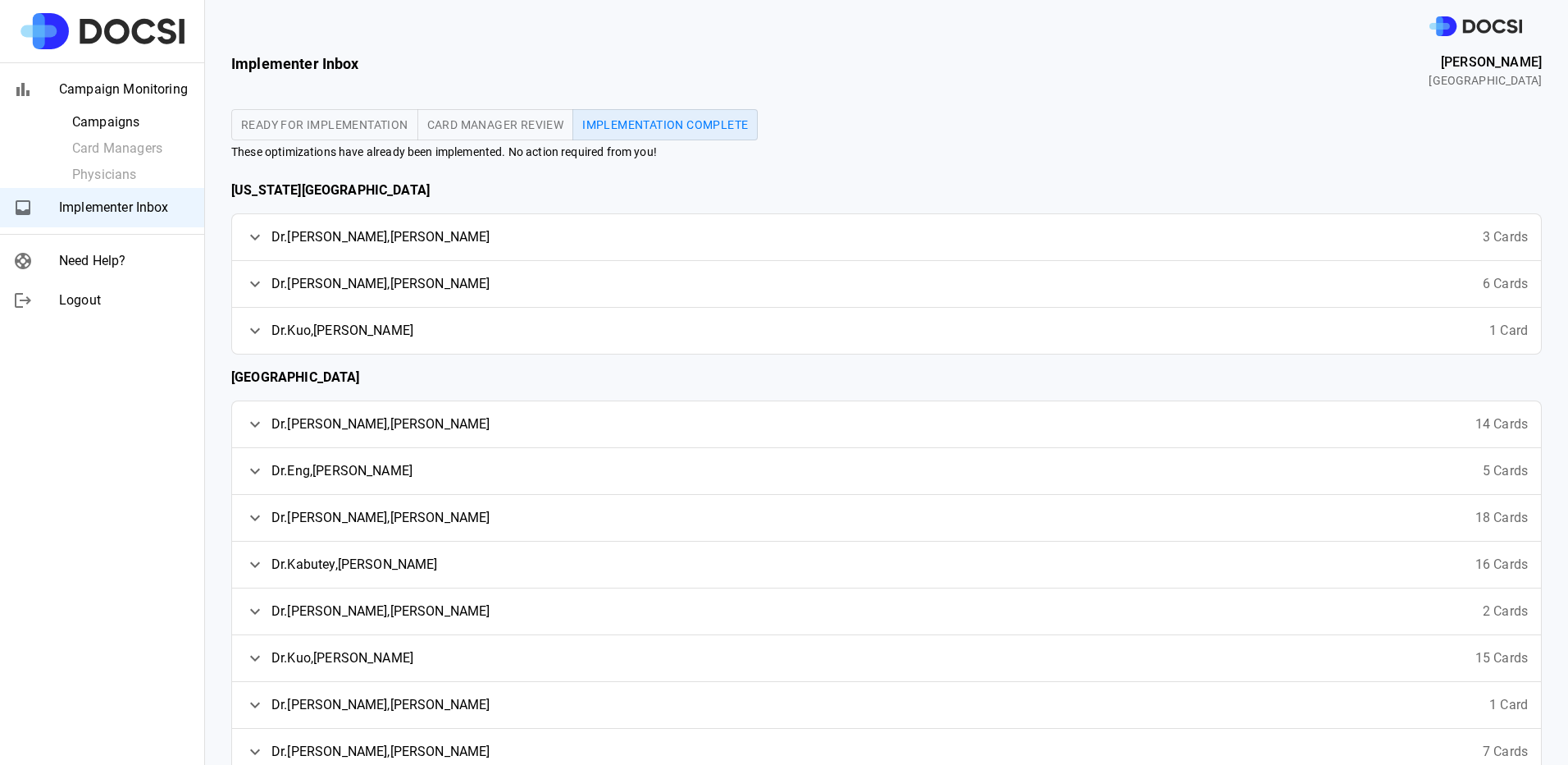
click at [437, 283] on div "Dr. Fujitani , Roy 6 Cards" at bounding box center [887, 284] width 1309 height 46
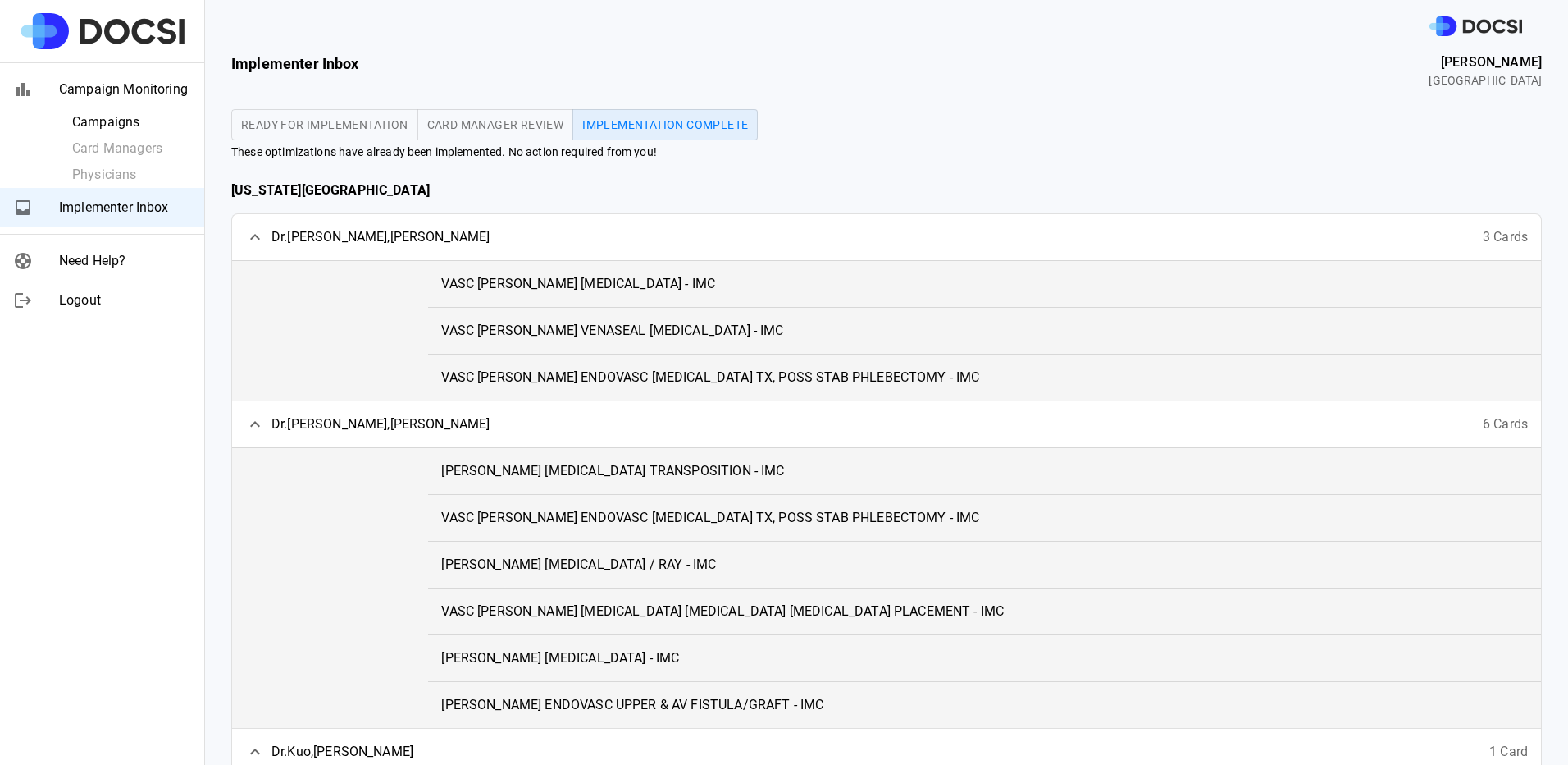
scroll to position [82, 0]
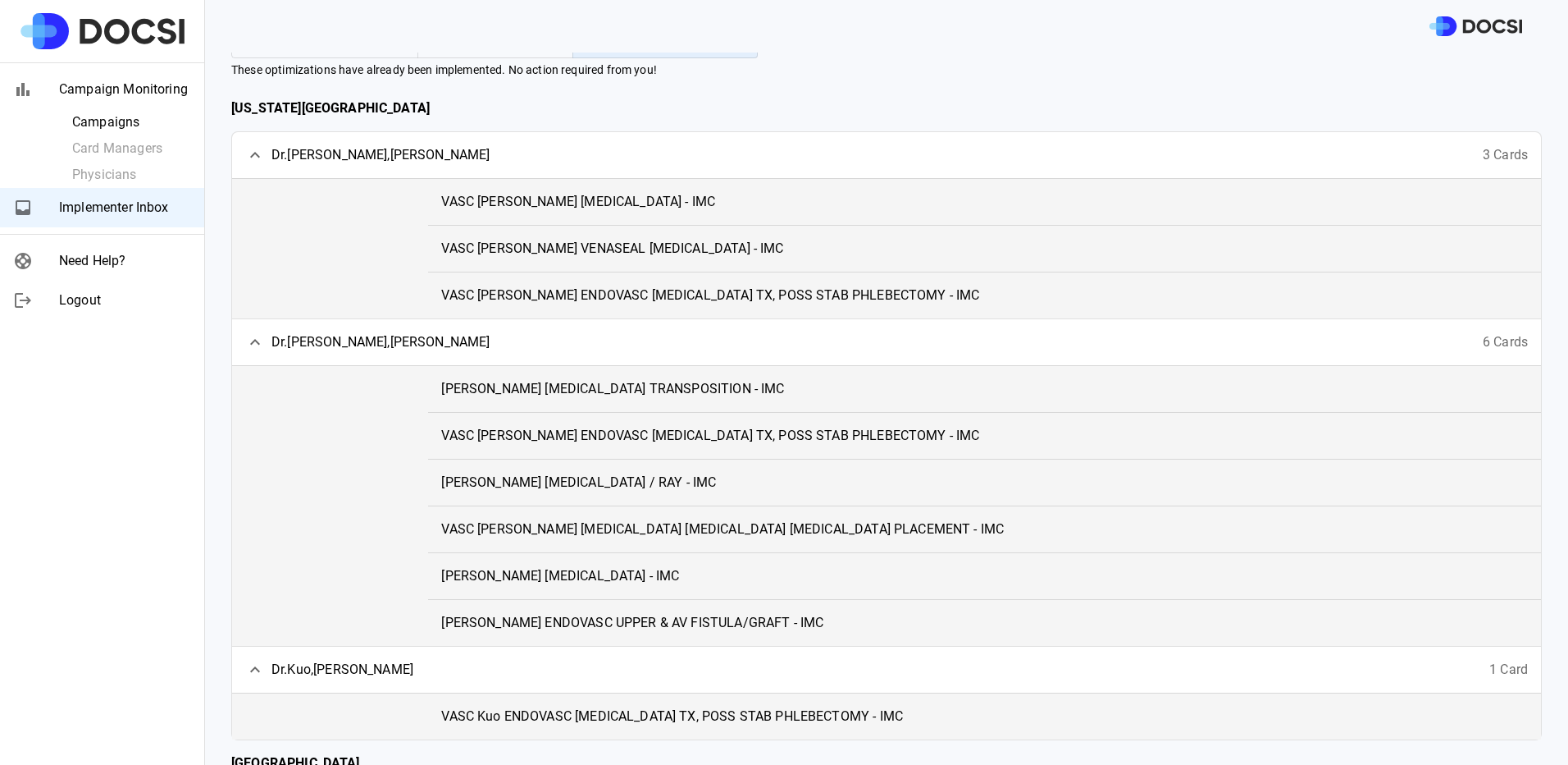
click at [499, 566] on span "VASC Fujitani AV FISTULA - IMC" at bounding box center [559, 576] width 237 height 20
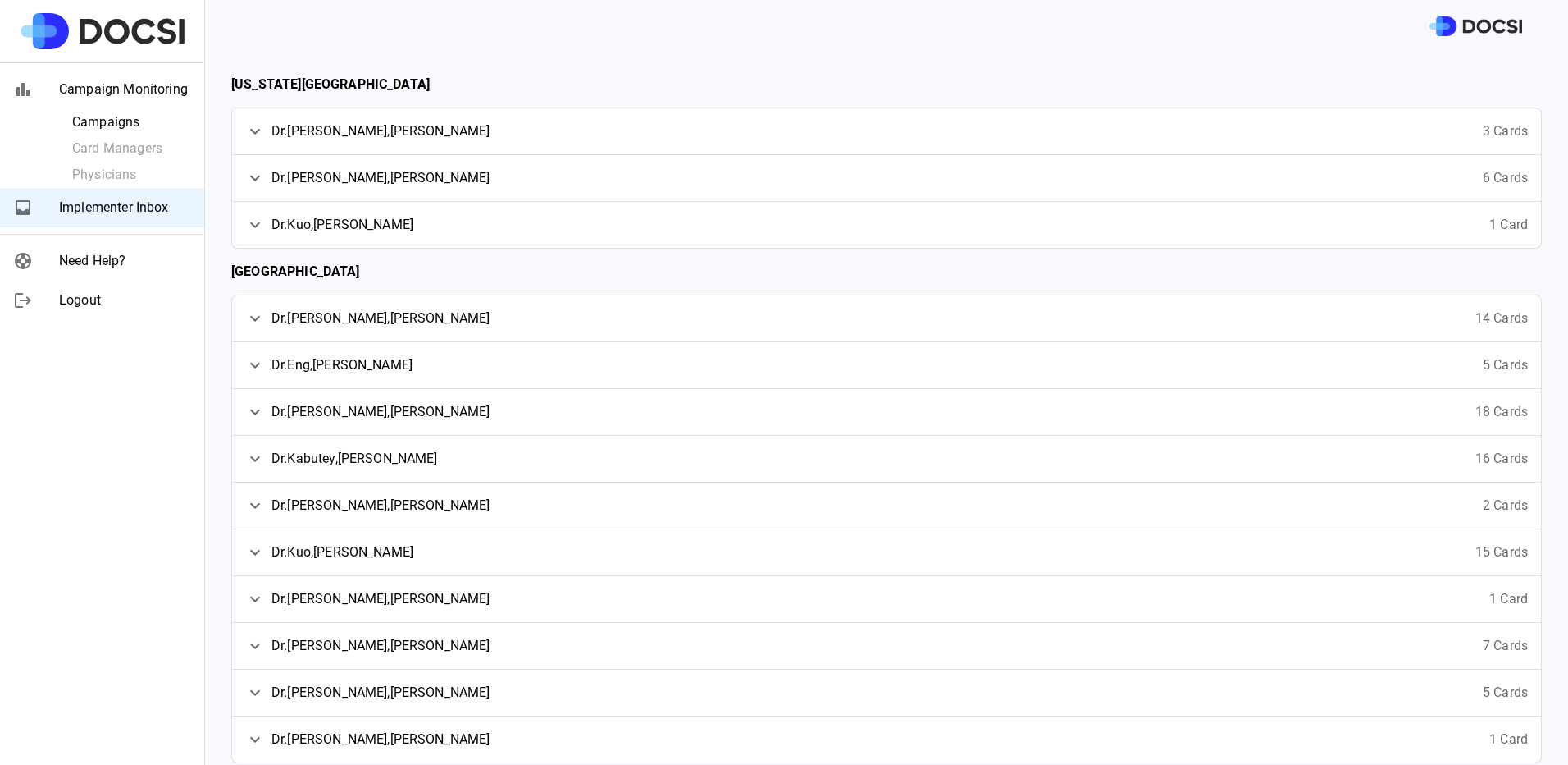
scroll to position [68, 0]
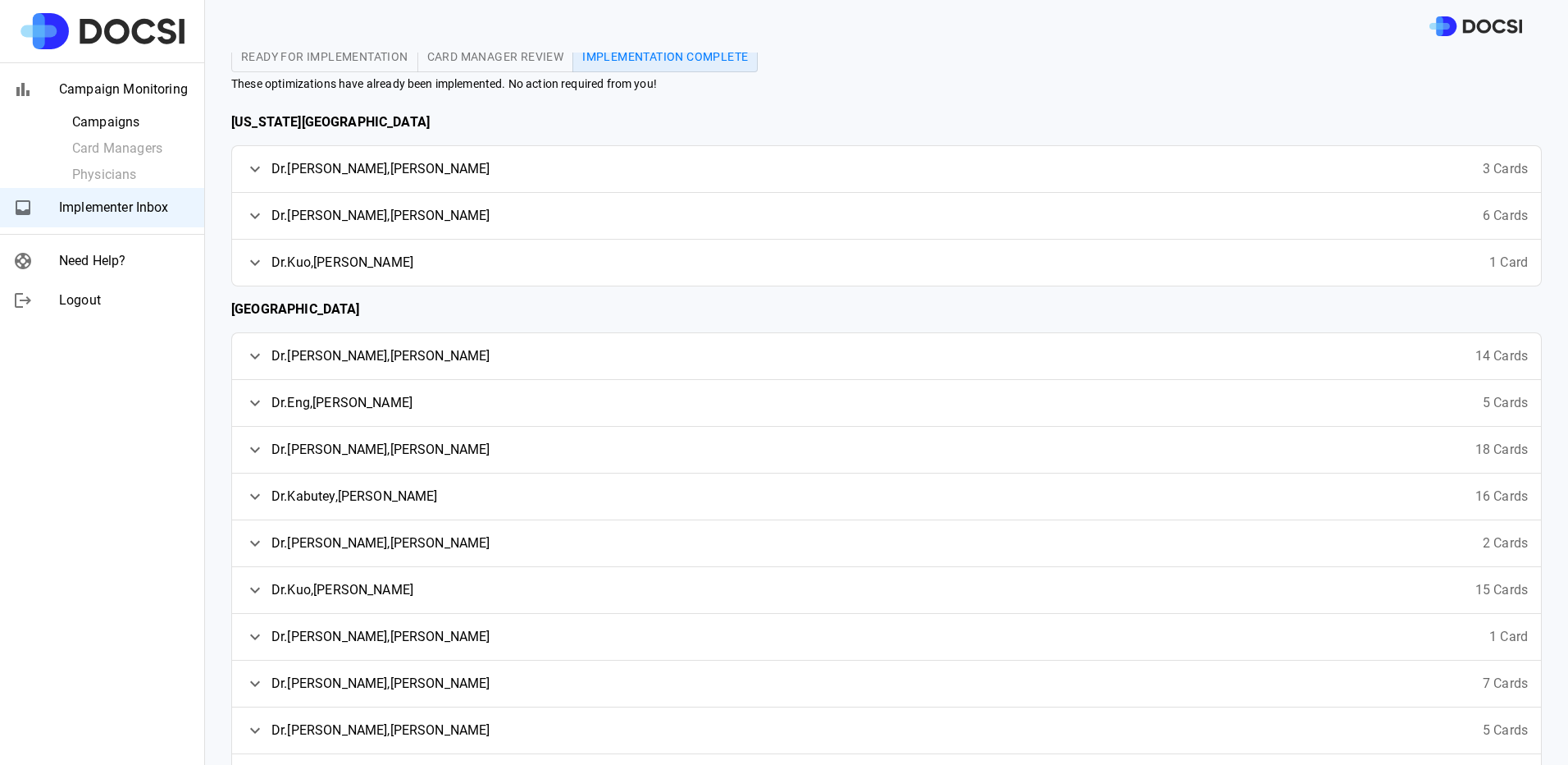
click at [301, 500] on span "Dr. Kabutey , Nii-Kabu" at bounding box center [354, 496] width 166 height 20
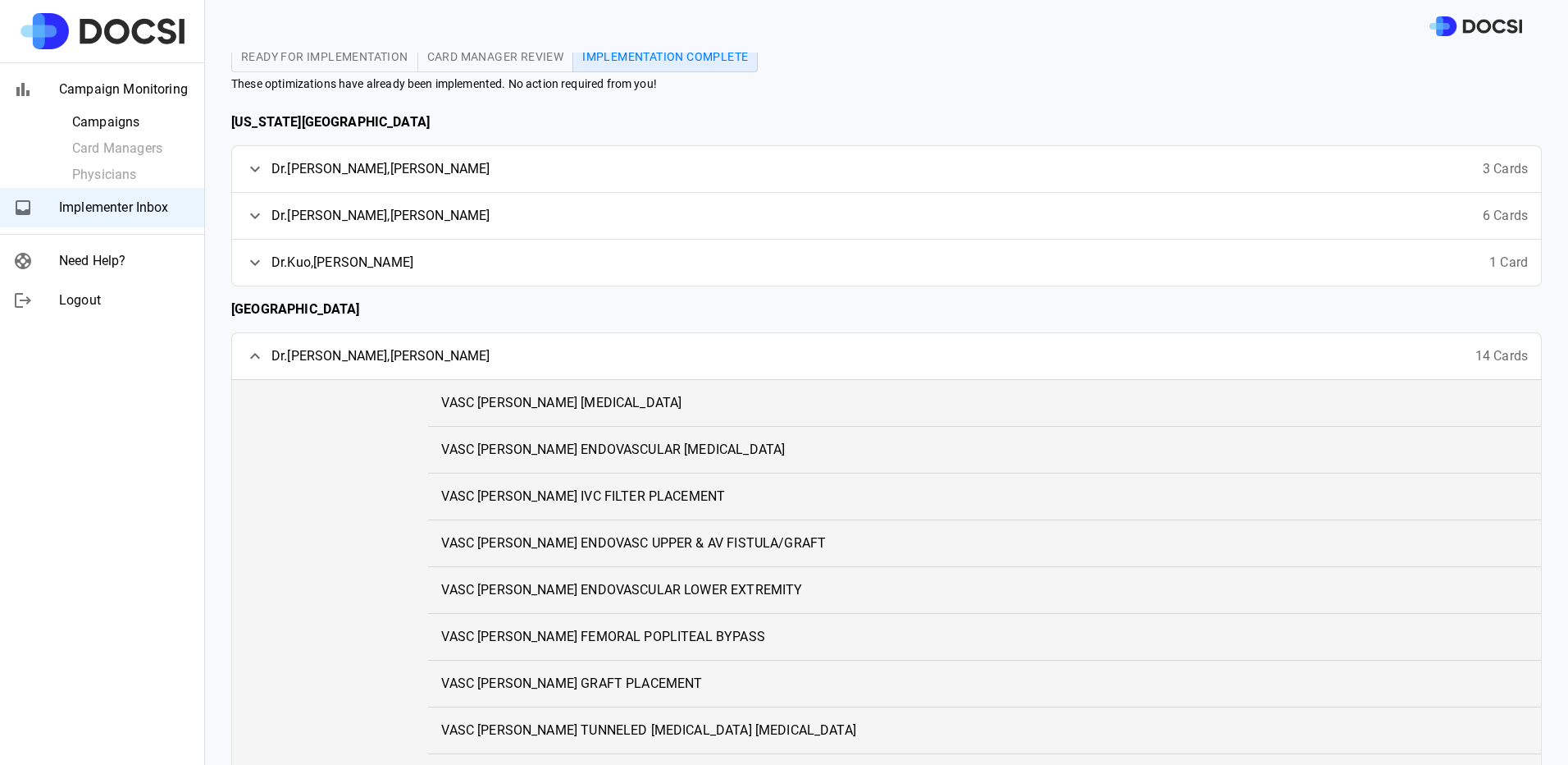
click at [517, 396] on span "VASC Chau AV FISTULA" at bounding box center [561, 403] width 240 height 20
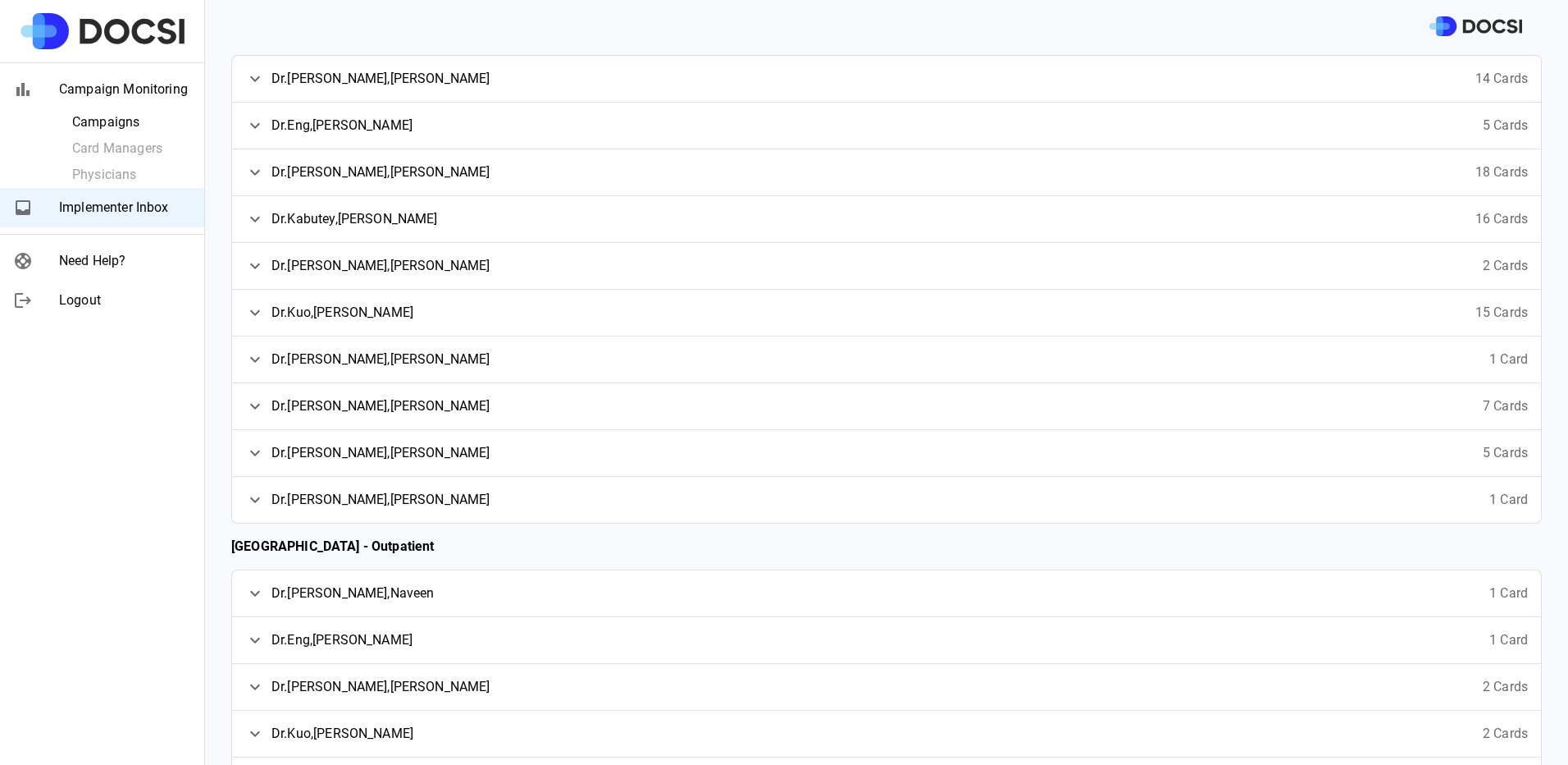
scroll to position [314, 0]
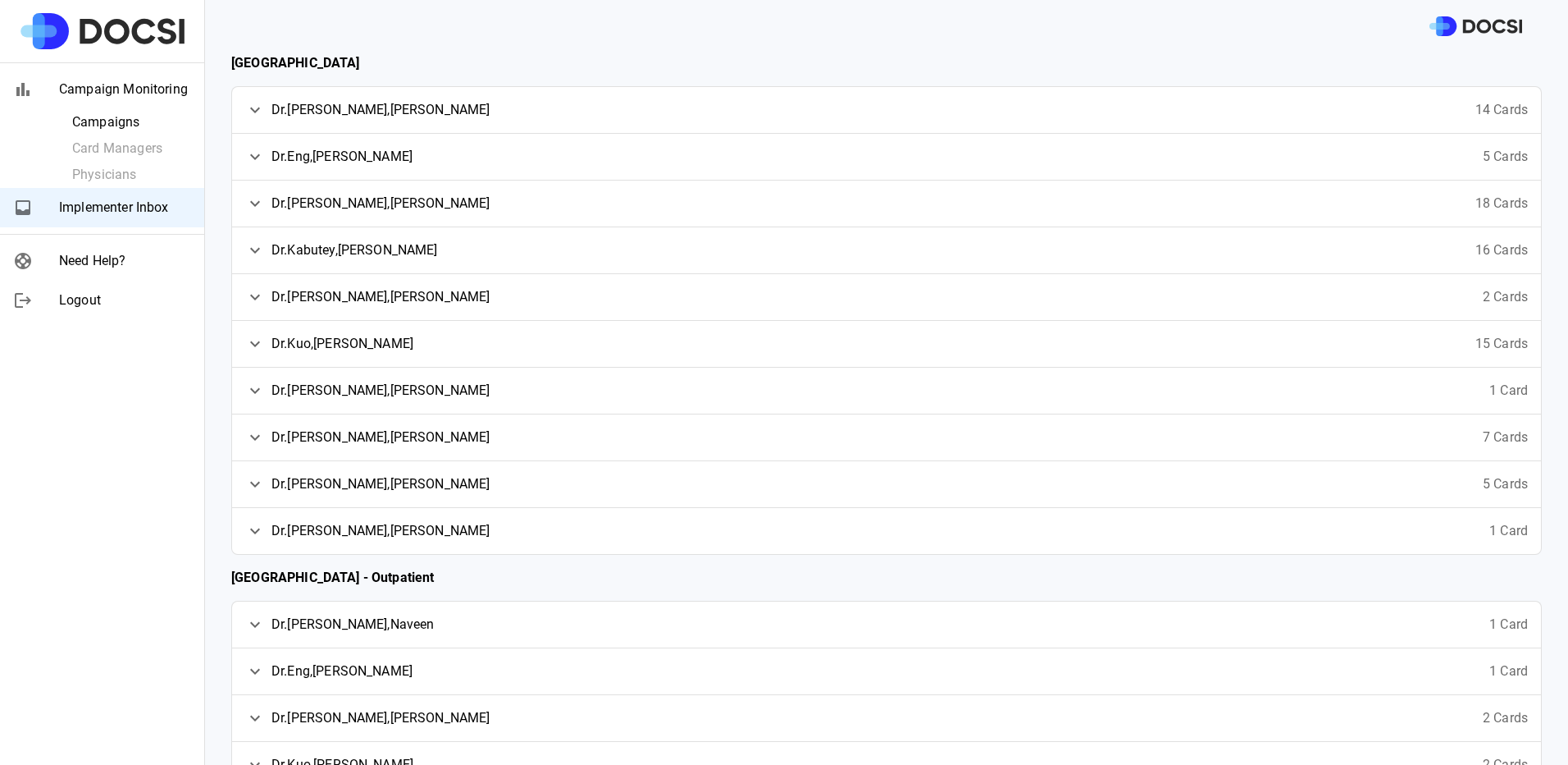
click at [330, 249] on span "Dr. Kabutey , Nii-Kabu" at bounding box center [354, 250] width 166 height 20
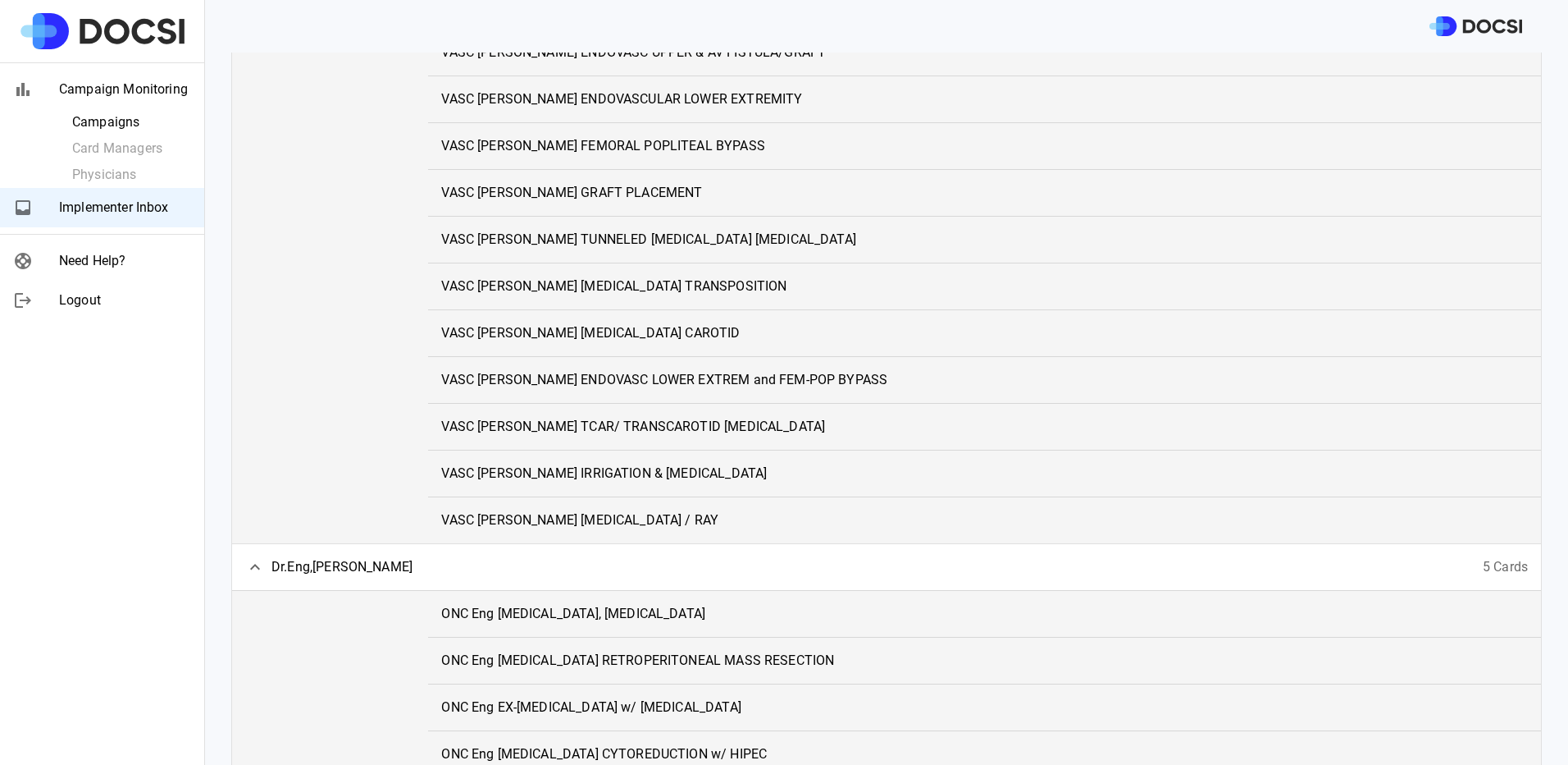
scroll to position [560, 0]
click at [580, 521] on span "VASC Chau AMPUTATION TOE / RAY" at bounding box center [580, 519] width 277 height 20
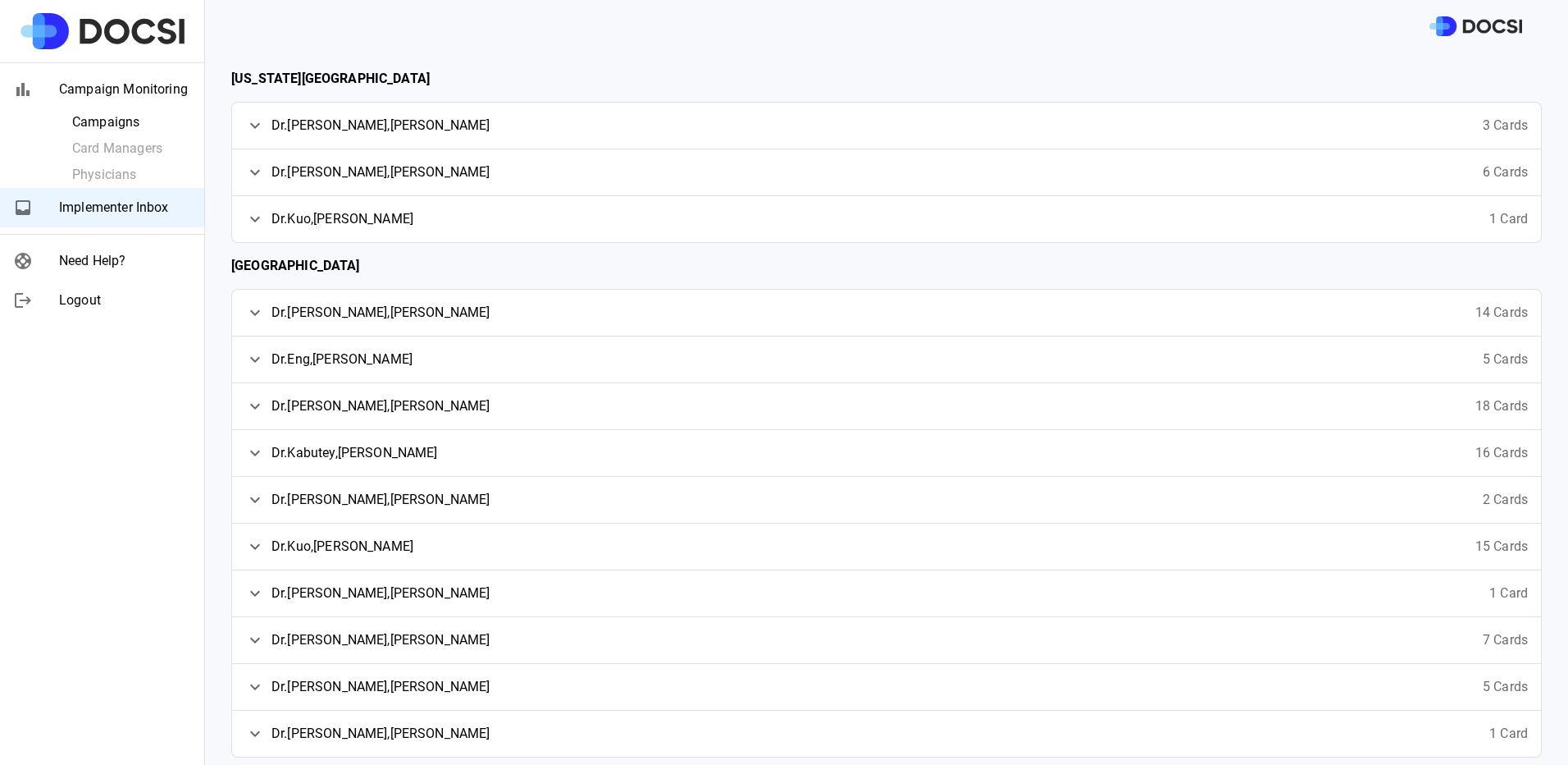
scroll to position [164, 0]
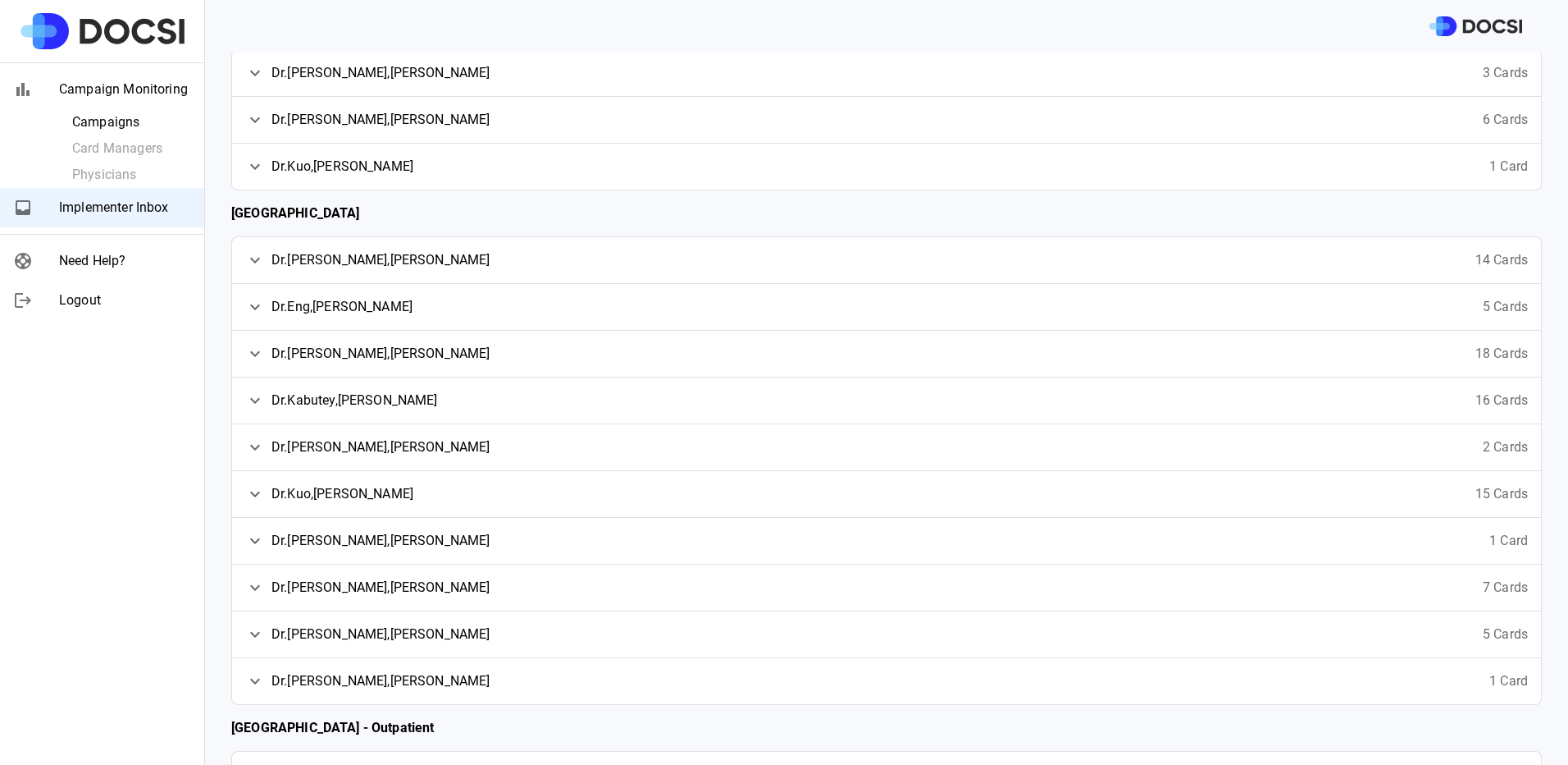
click at [287, 544] on span "Dr. Lin , Erin" at bounding box center [381, 541] width 219 height 20
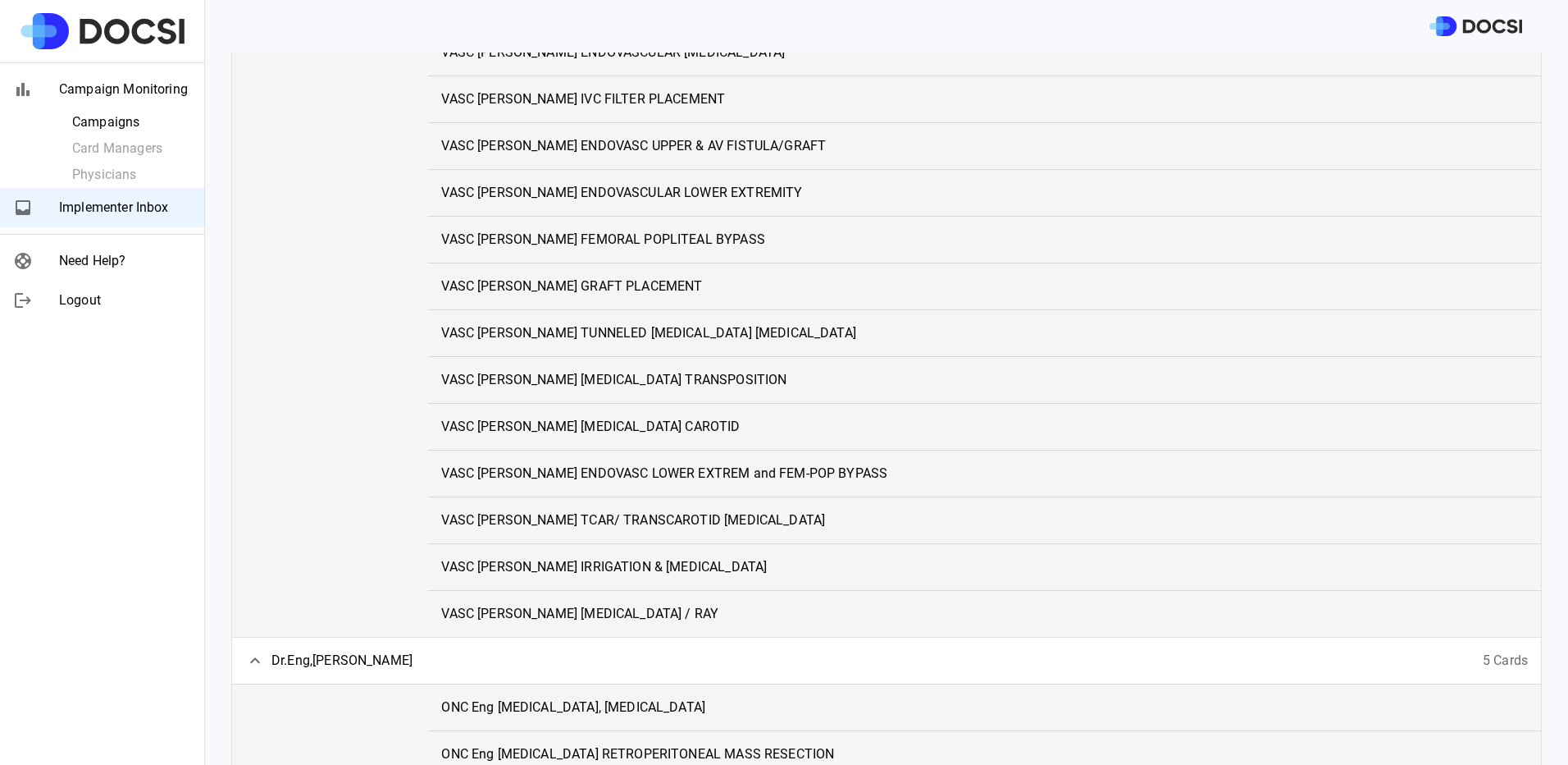
scroll to position [492, 0]
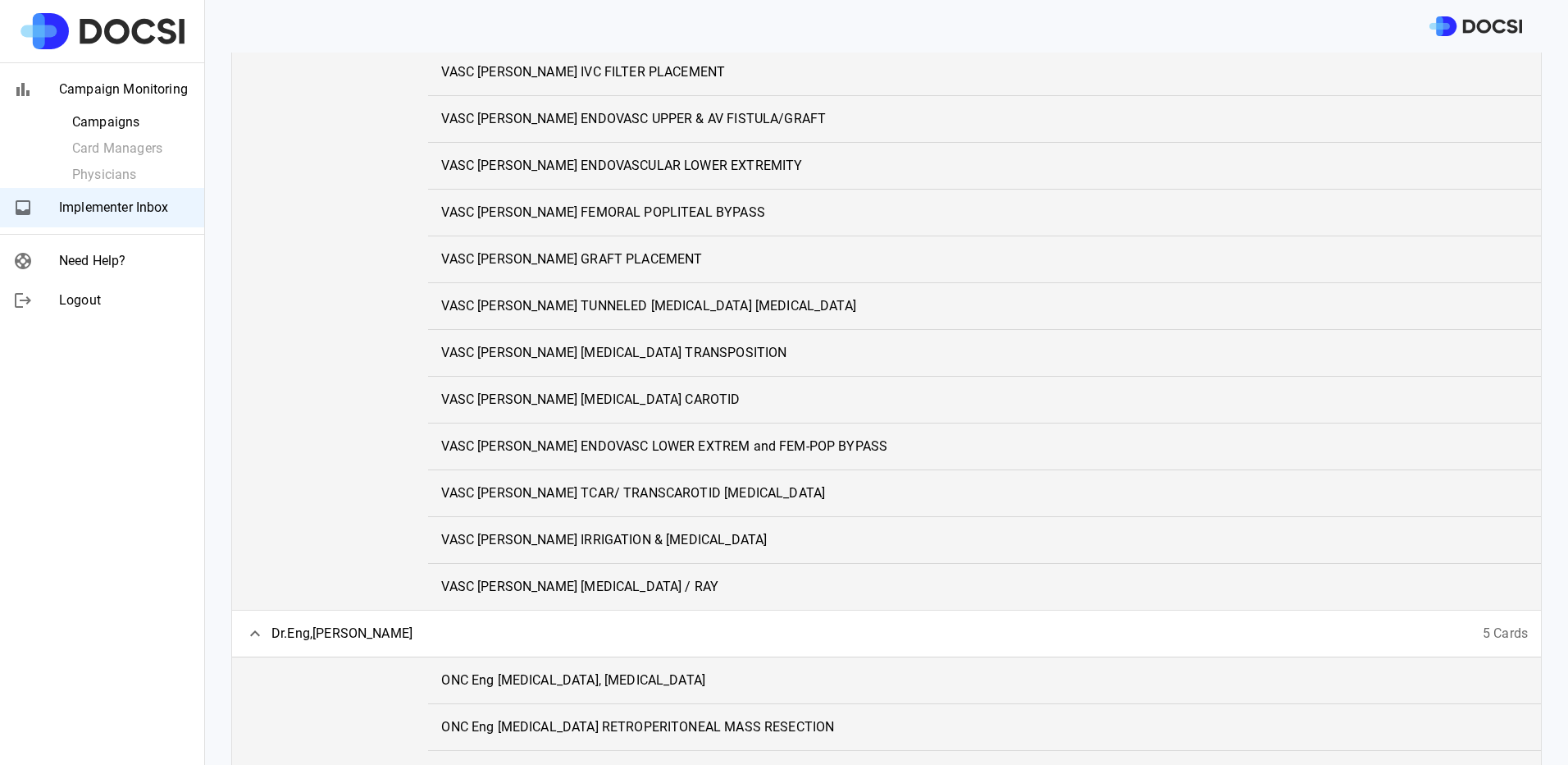
click at [539, 586] on span "VASC Chau AMPUTATION TOE / RAY" at bounding box center [580, 586] width 277 height 20
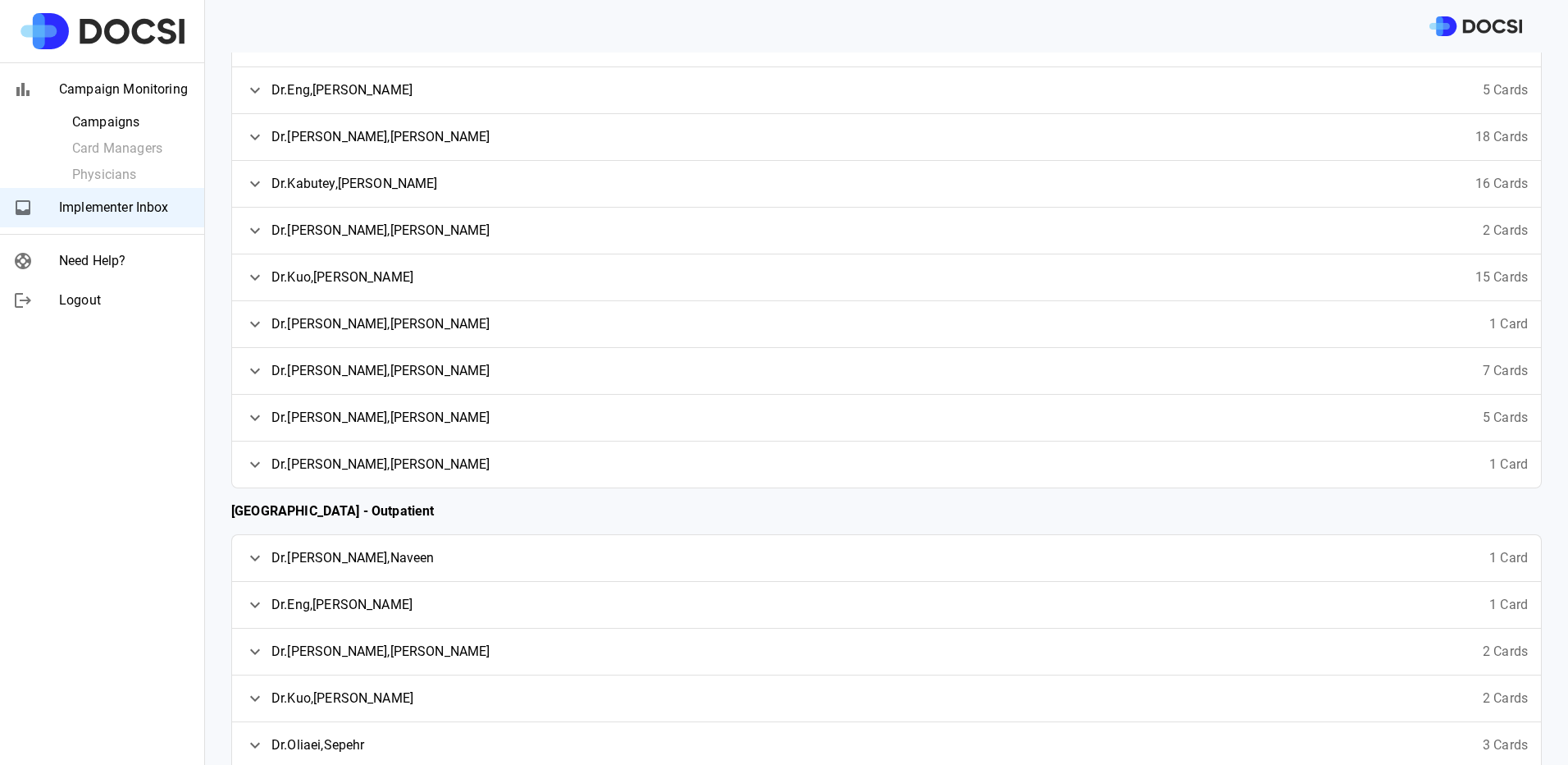
scroll to position [410, 0]
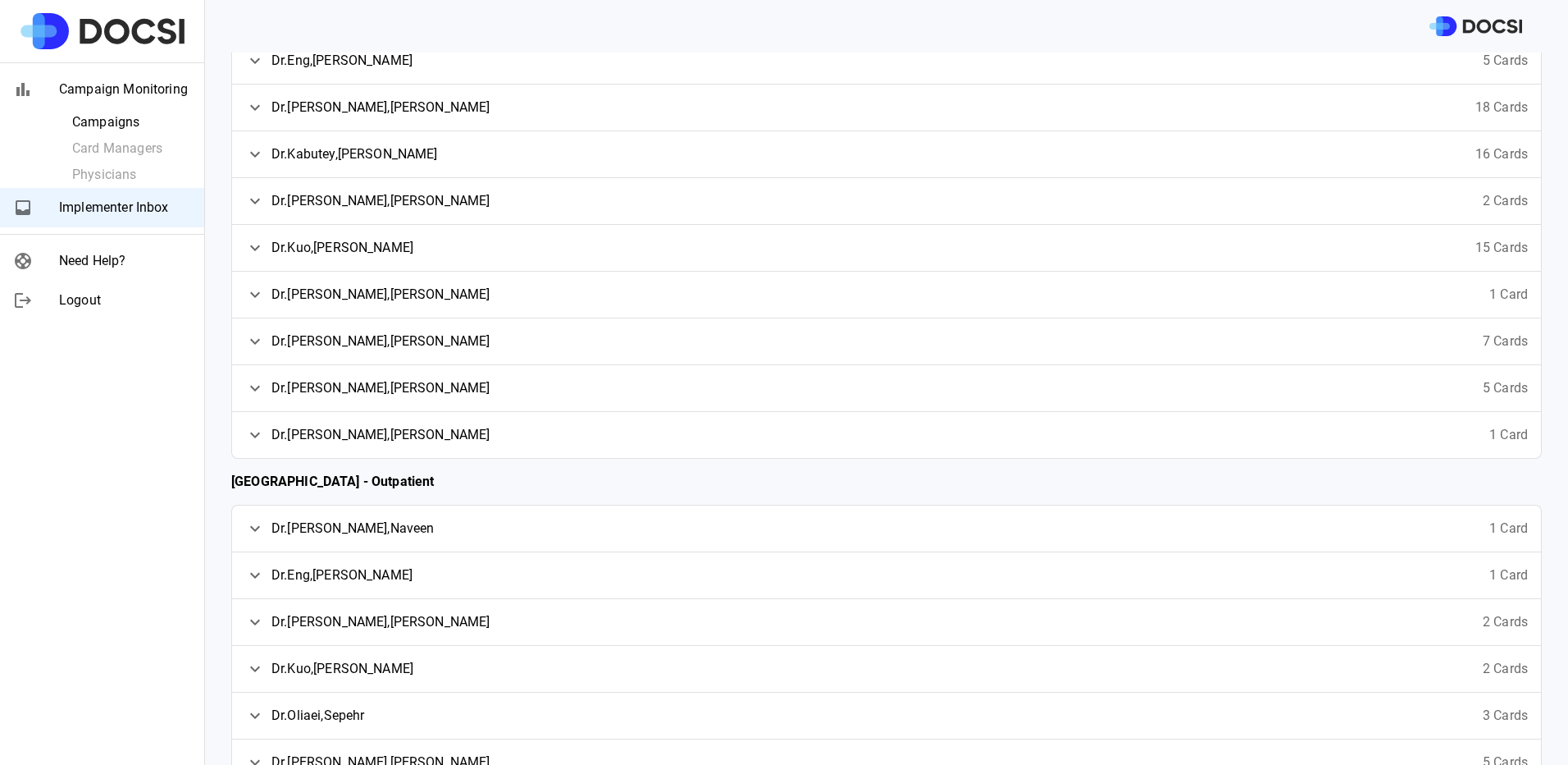
click at [321, 290] on span "Dr. Lin , Erin" at bounding box center [381, 294] width 219 height 20
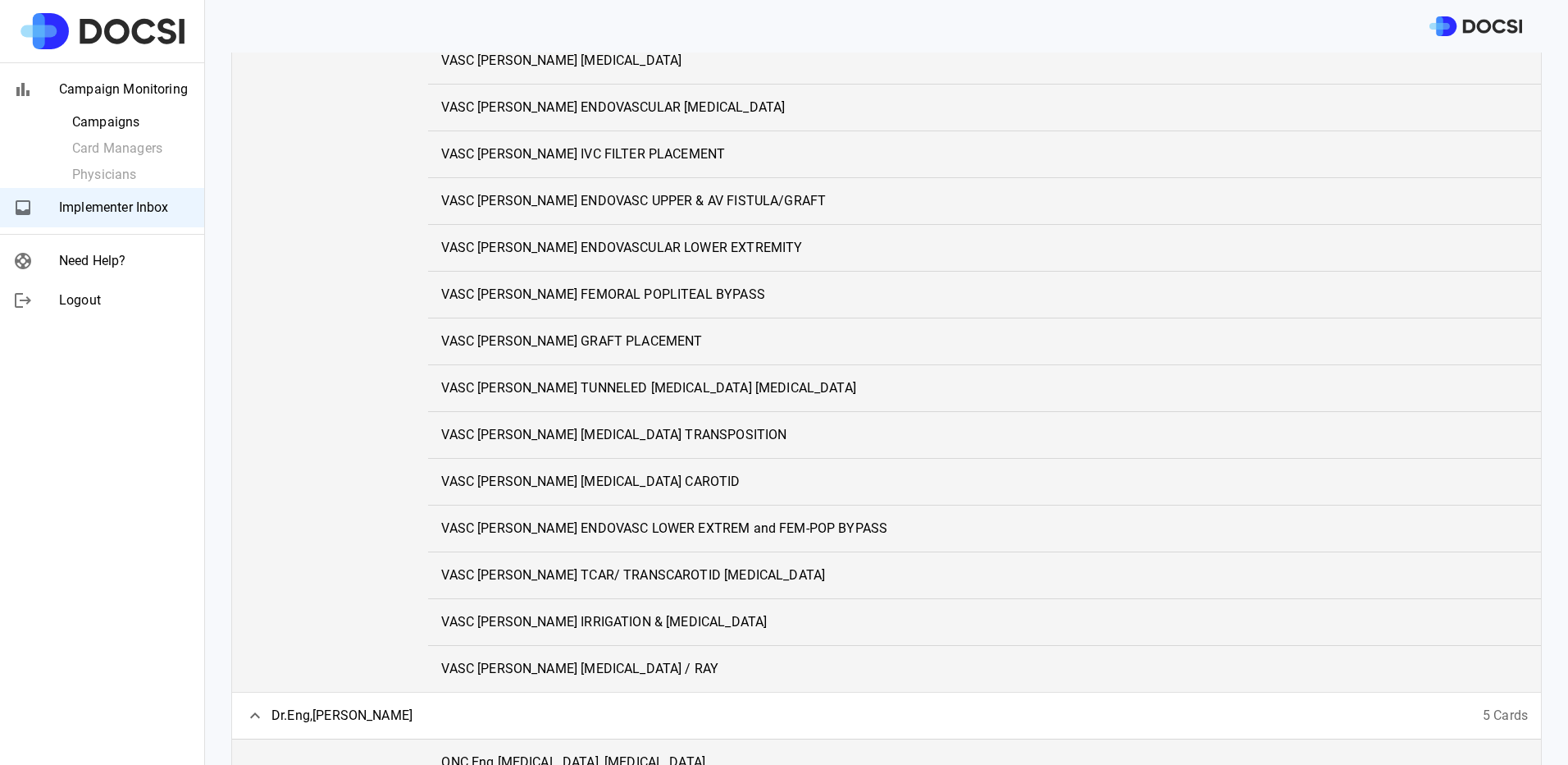
click at [577, 624] on span "VASC Chau IRRIGATION & DEBRIDEMENT" at bounding box center [604, 622] width 326 height 20
